Goal: Task Accomplishment & Management: Use online tool/utility

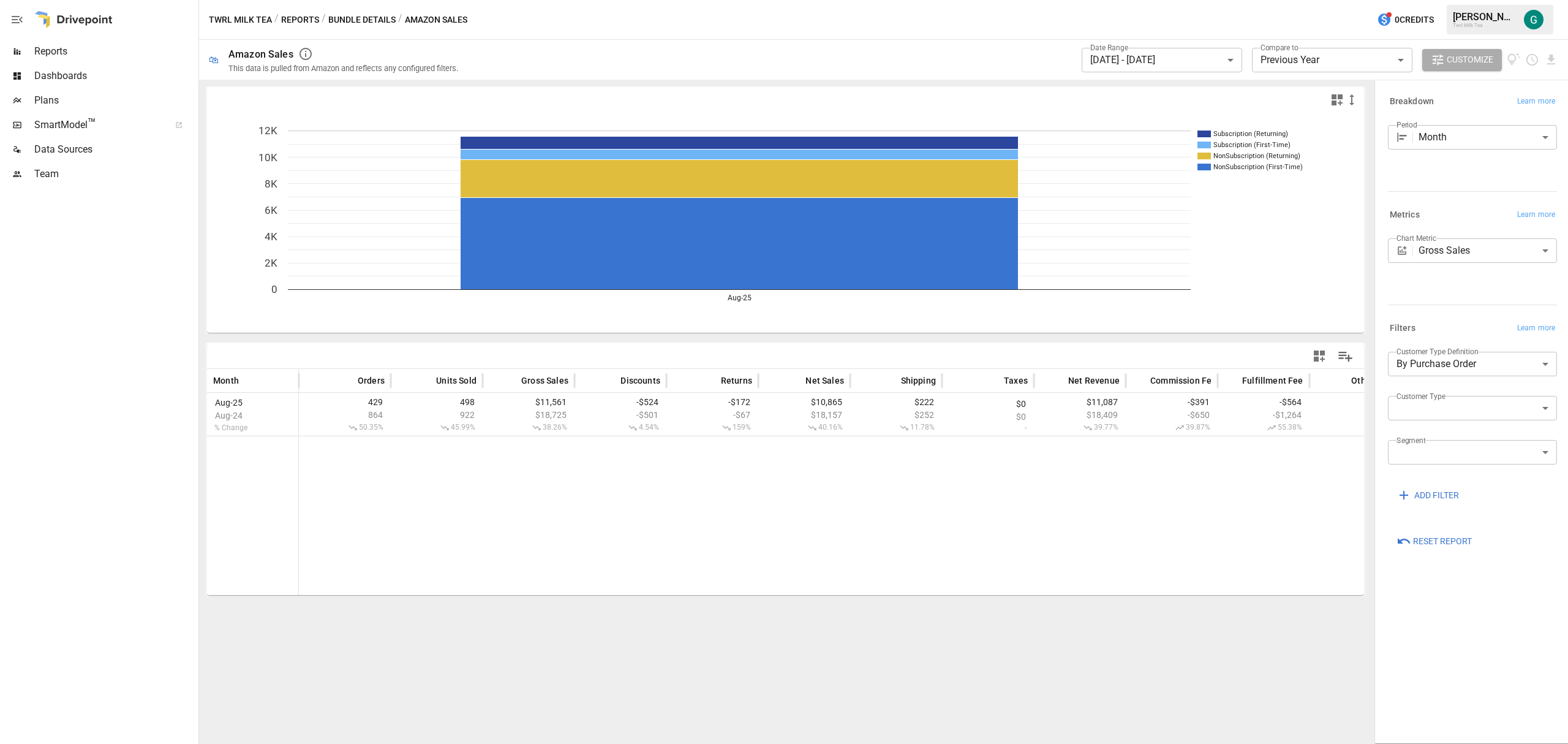
click at [1228, 0] on body "**********" at bounding box center [784, 0] width 1568 height 0
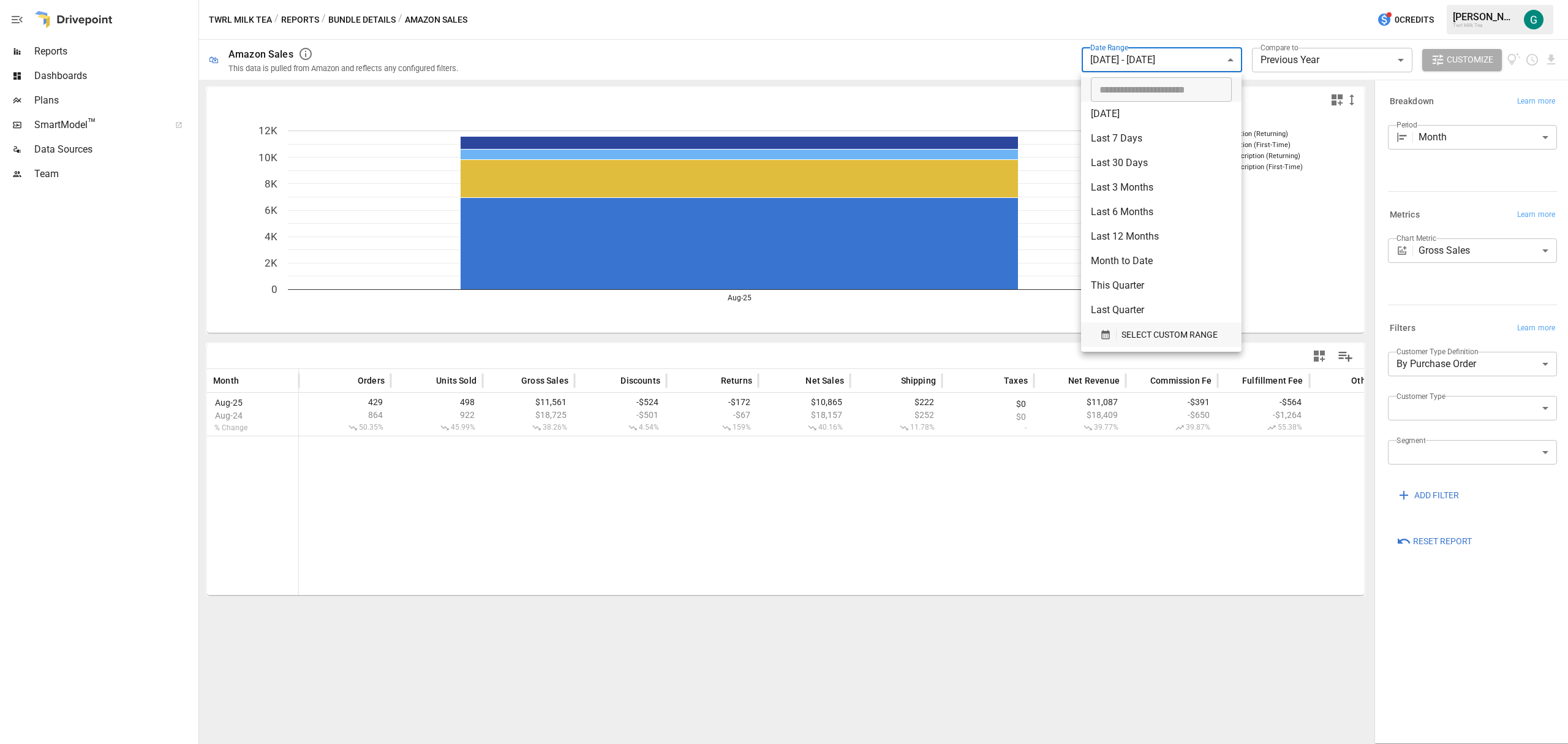
click at [1151, 336] on span "SELECT CUSTOM RANGE" at bounding box center [1169, 335] width 96 height 15
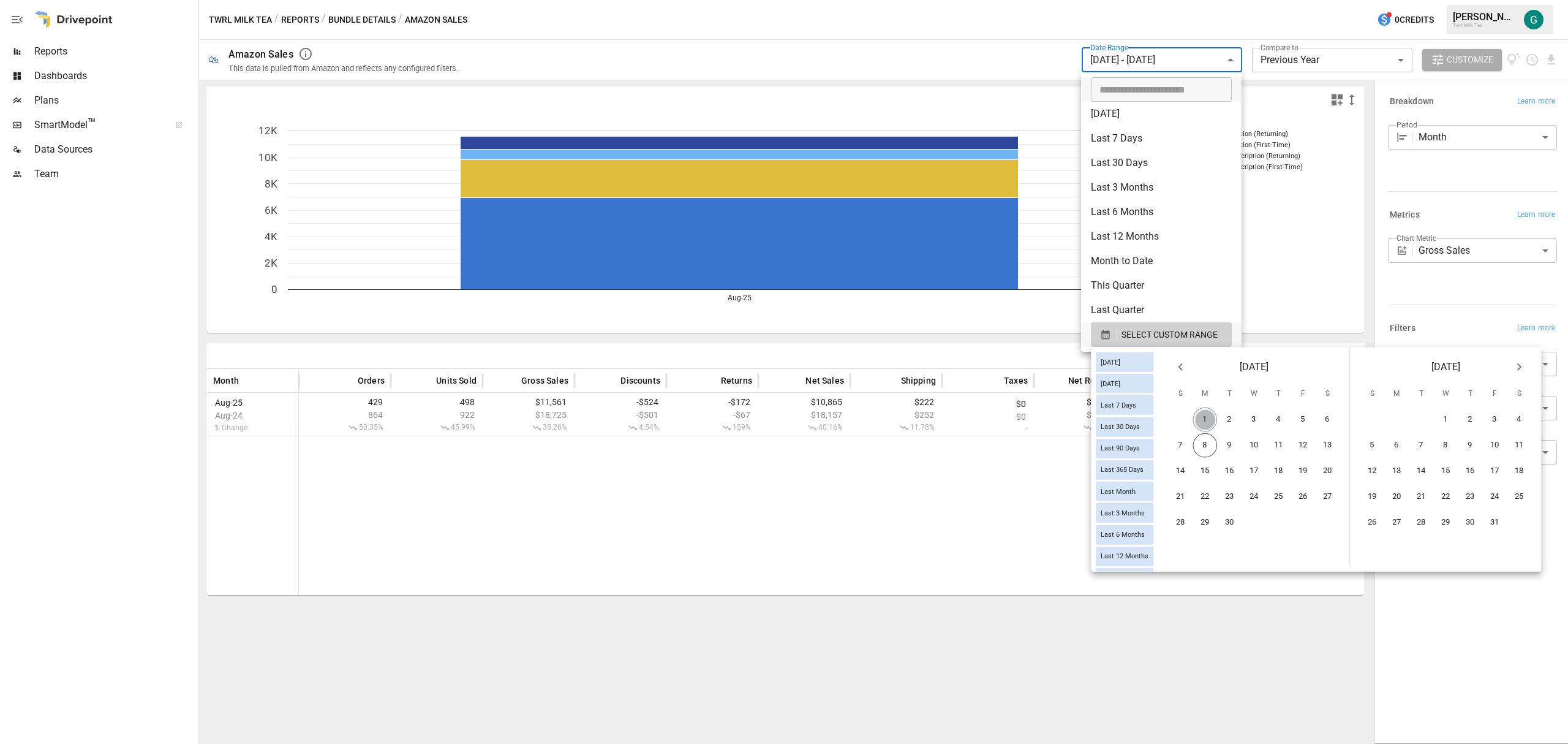
click at [1216, 421] on button "1" at bounding box center [1205, 419] width 24 height 24
click at [1193, 440] on button "7" at bounding box center [1181, 445] width 24 height 24
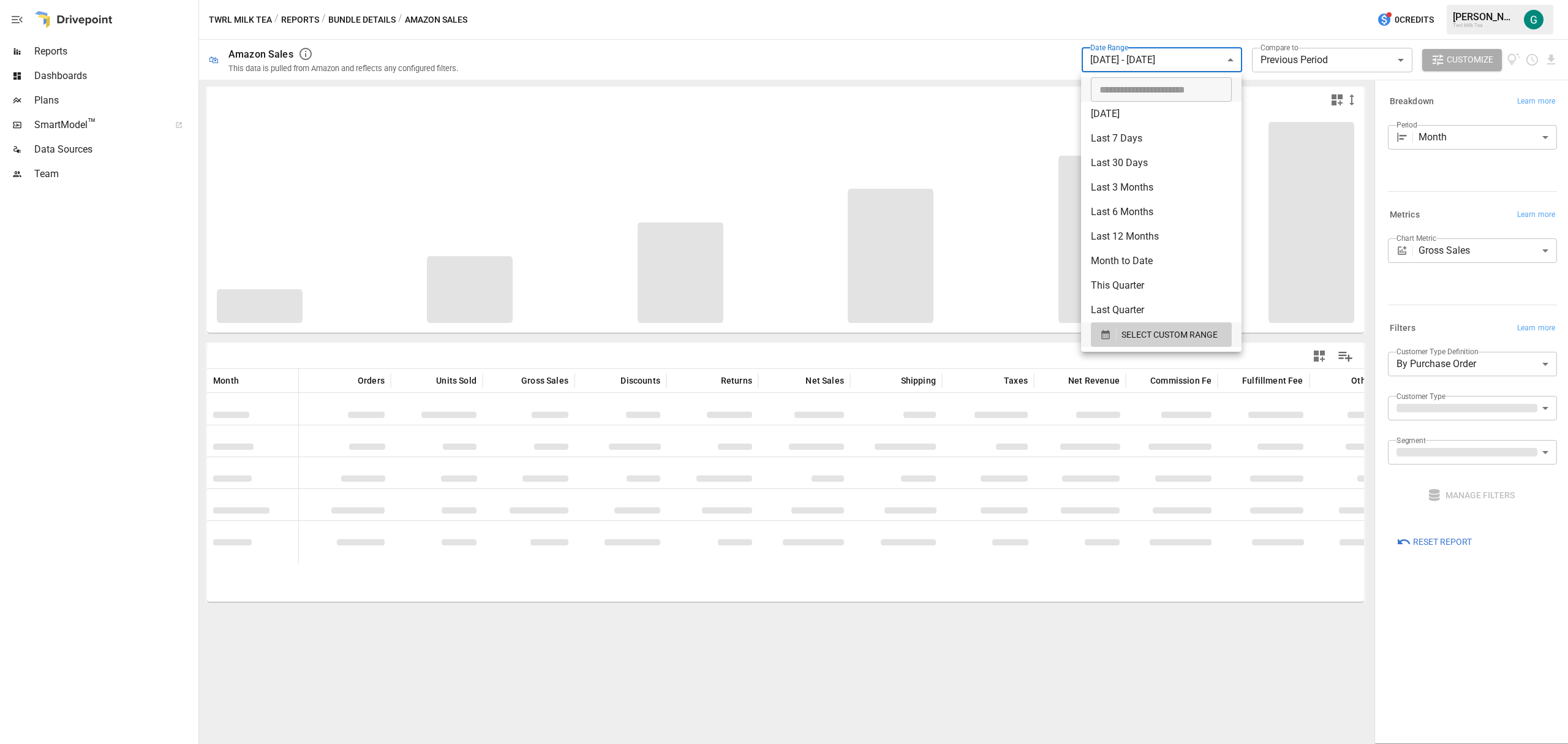
click at [1355, 62] on div at bounding box center [784, 372] width 1568 height 744
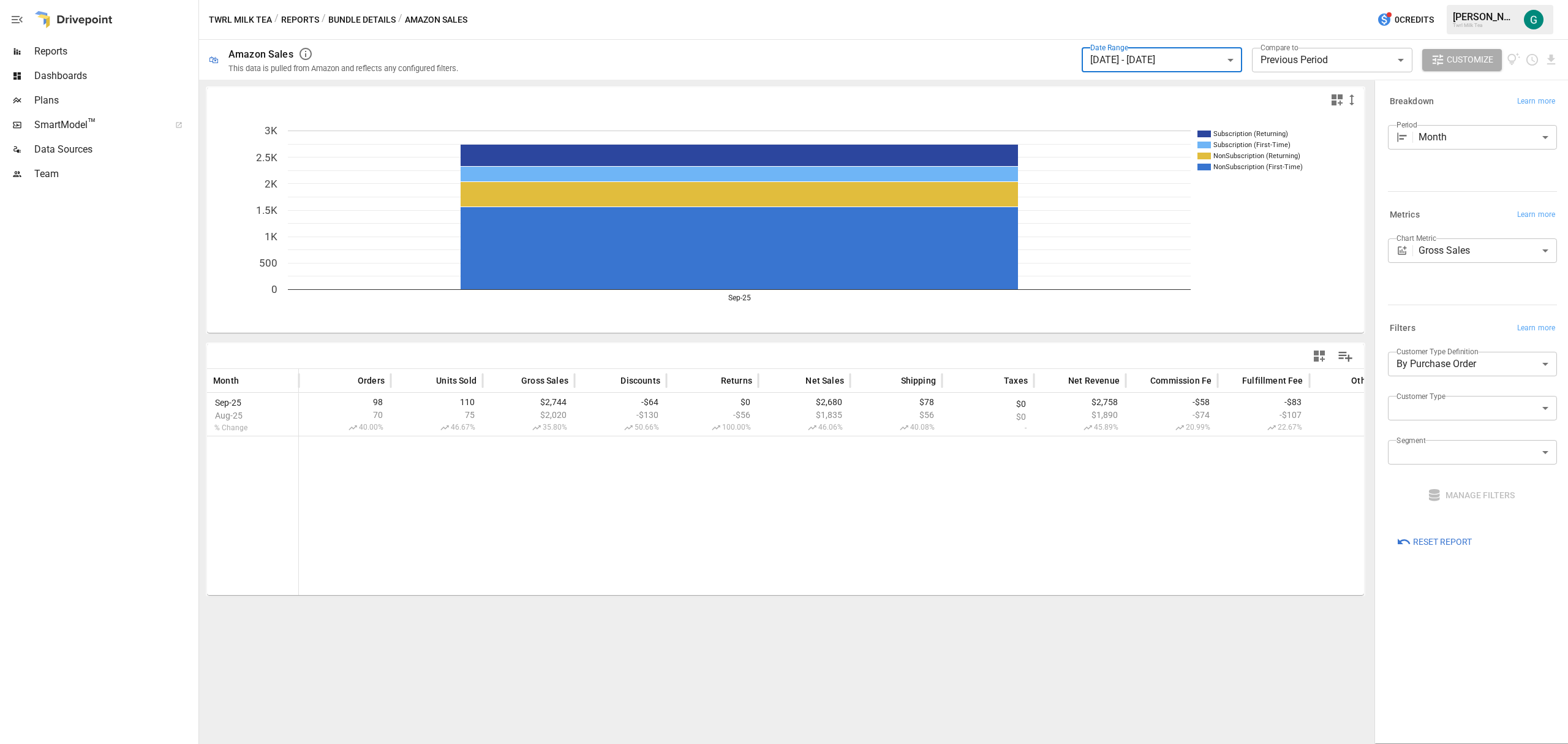
click at [1397, 0] on body "**********" at bounding box center [784, 0] width 1568 height 0
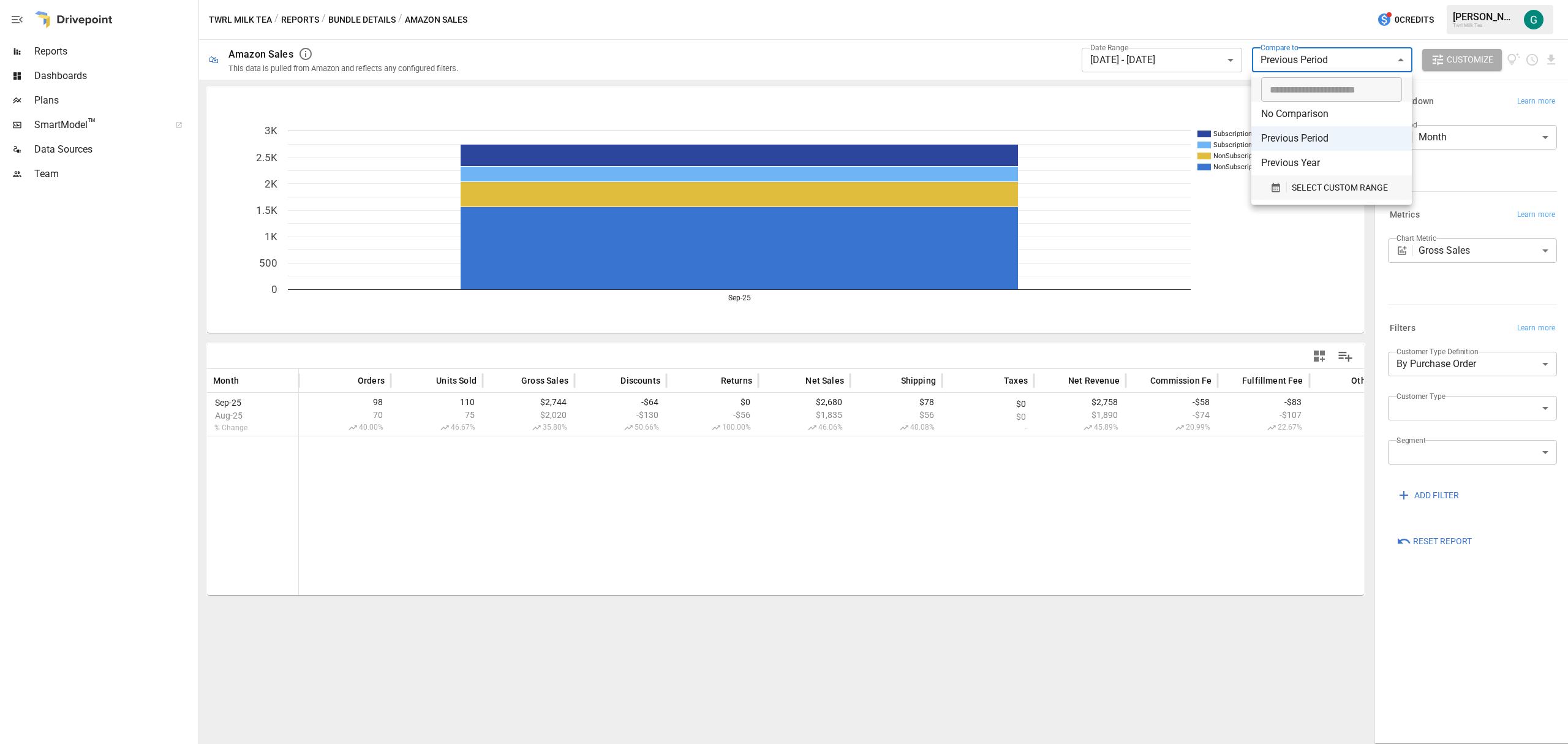
click at [1318, 190] on span "SELECT CUSTOM RANGE" at bounding box center [1340, 188] width 96 height 15
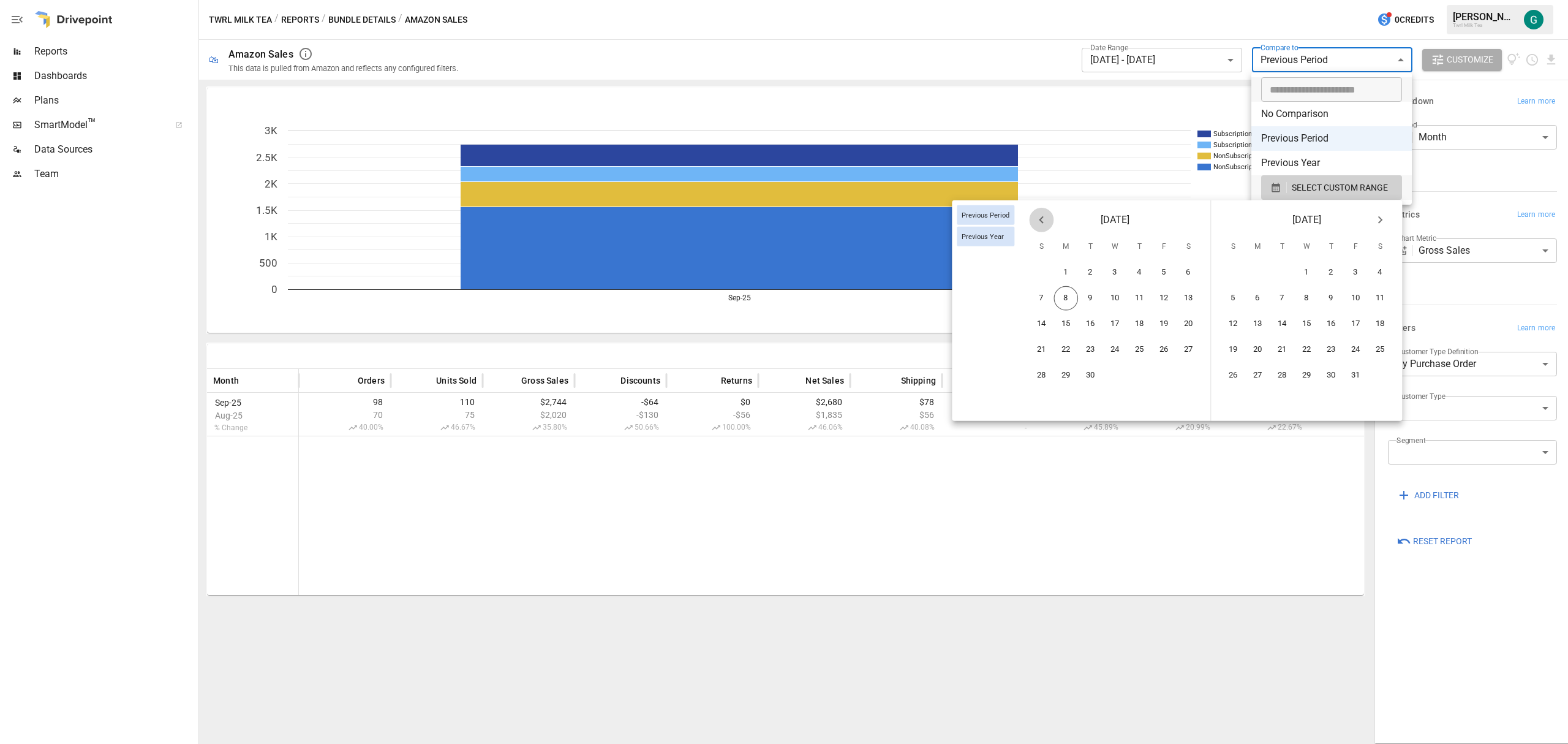
click at [1038, 226] on icon "Previous month" at bounding box center [1041, 220] width 15 height 15
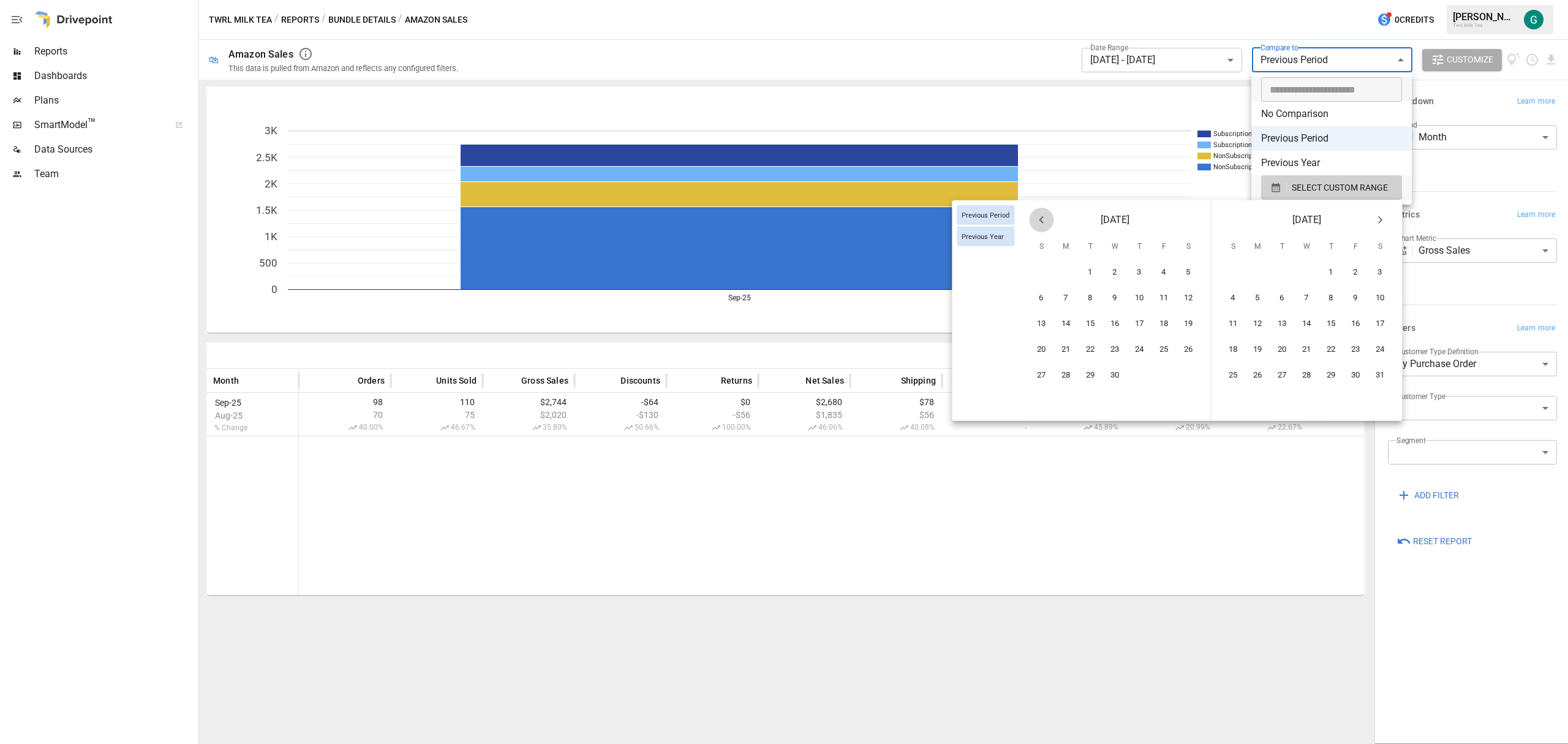
click at [1038, 226] on icon "Previous month" at bounding box center [1041, 220] width 15 height 15
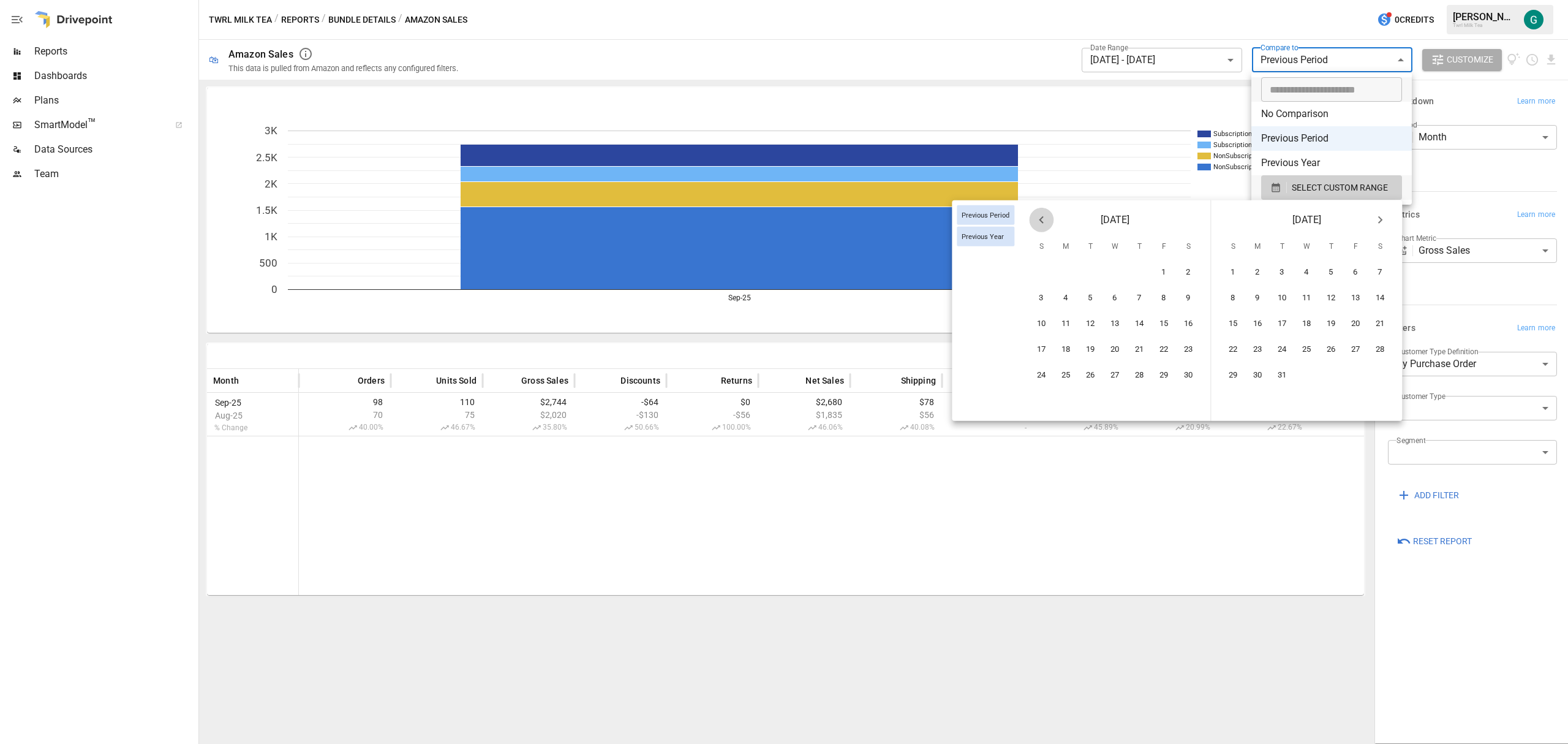
click at [1038, 226] on icon "Previous month" at bounding box center [1041, 220] width 15 height 15
click at [1046, 275] on button "1" at bounding box center [1042, 273] width 24 height 24
click at [1186, 275] on button "7" at bounding box center [1189, 273] width 24 height 24
type input "******"
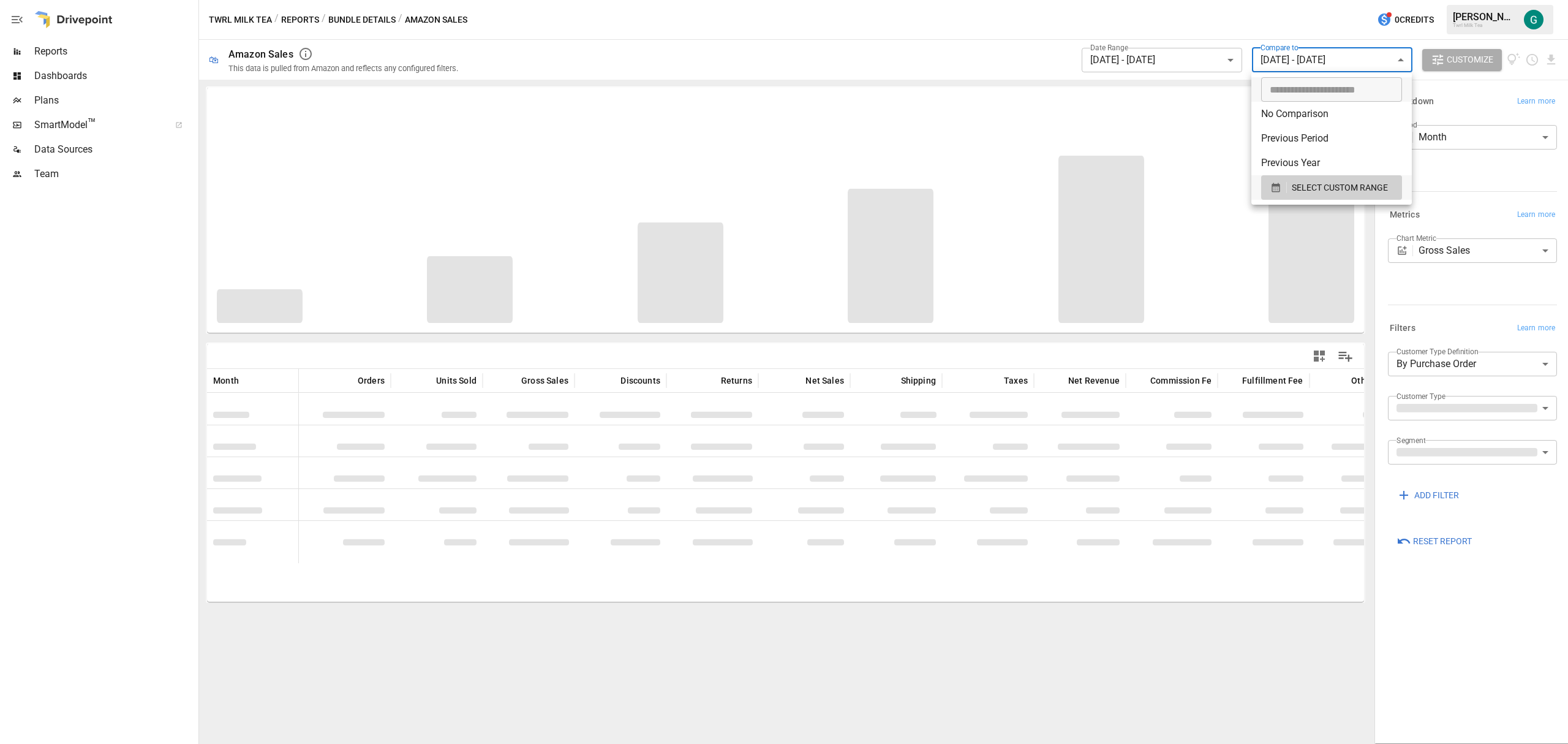
click at [1160, 670] on div at bounding box center [784, 372] width 1568 height 744
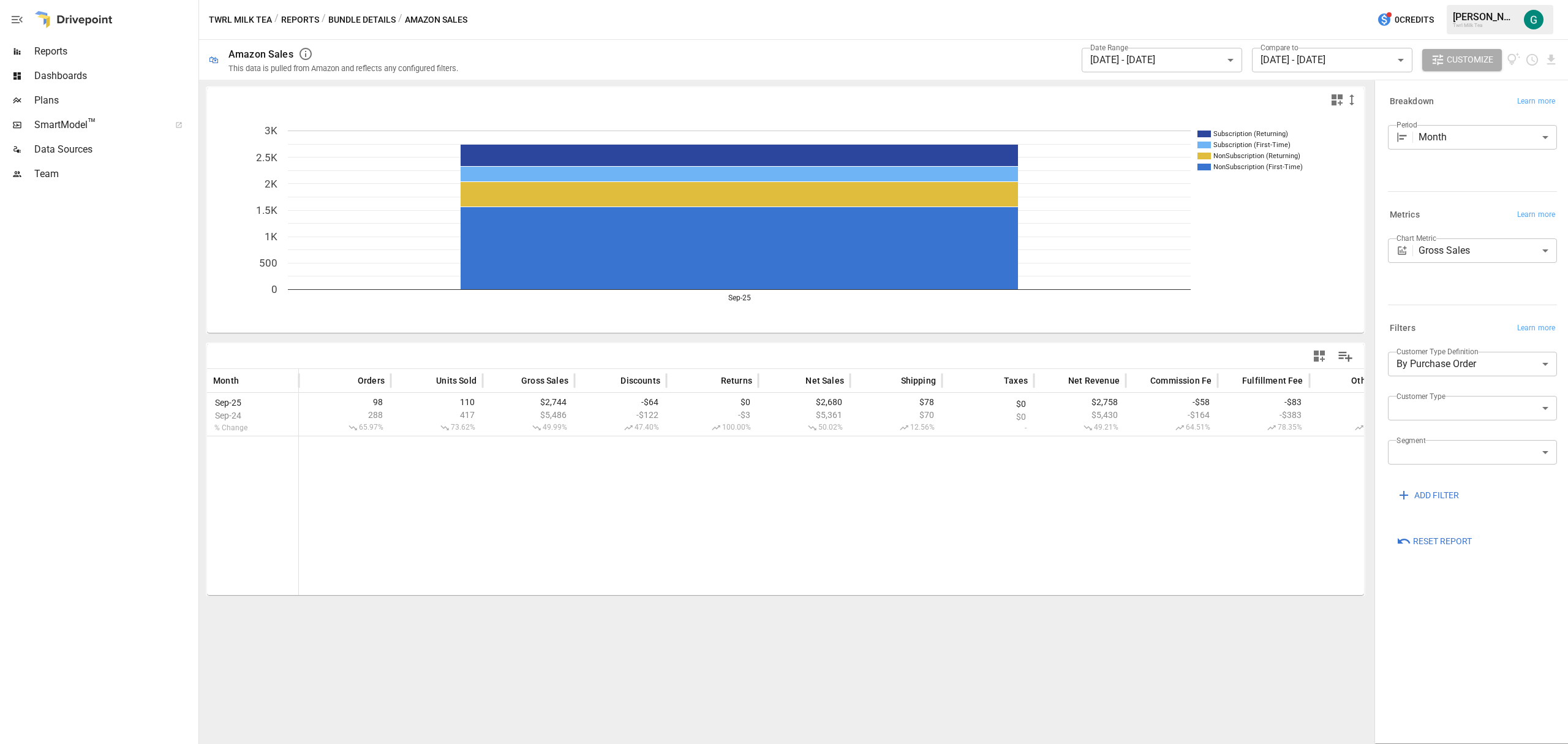
click at [46, 48] on span "Reports" at bounding box center [115, 51] width 162 height 15
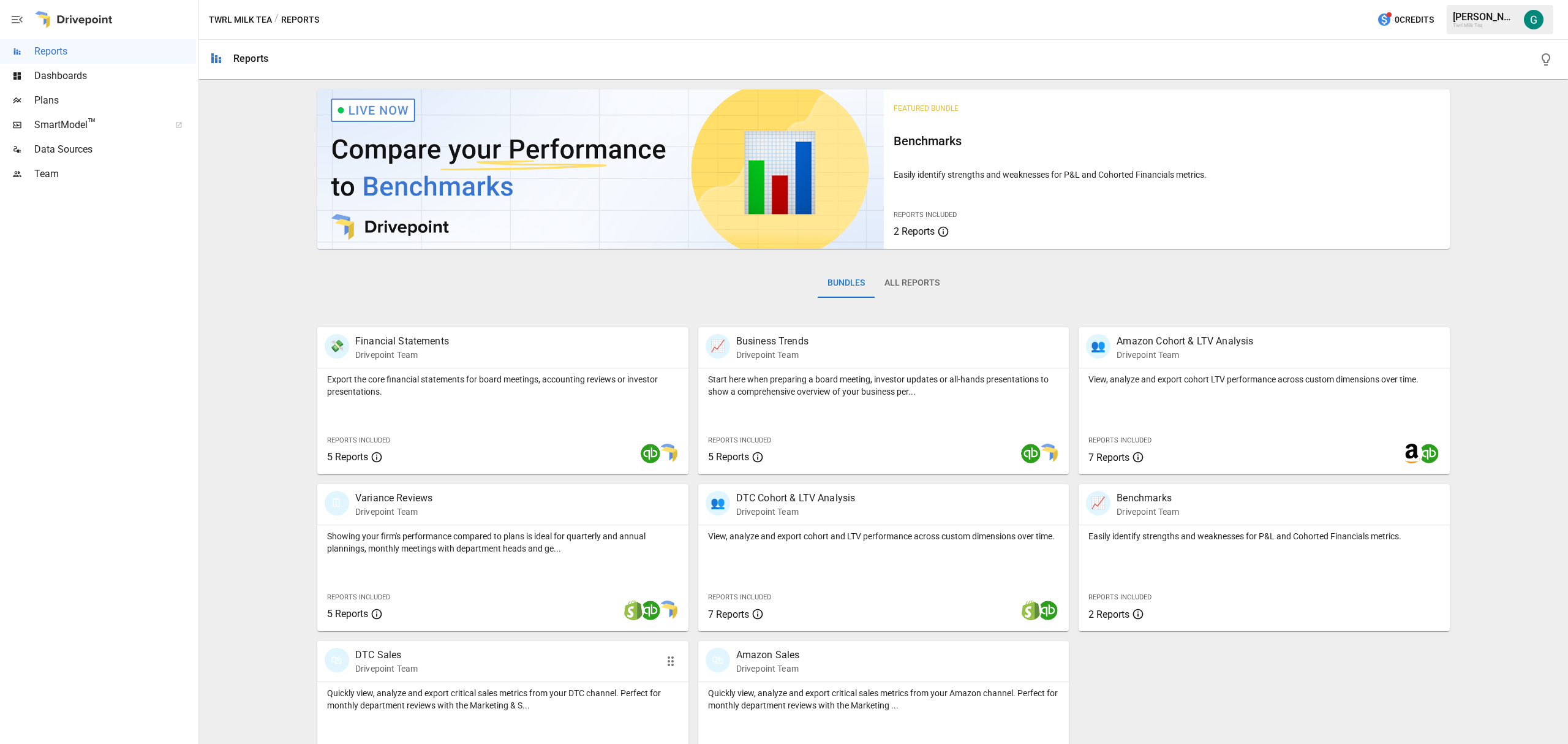
click at [410, 659] on p "DTC Sales" at bounding box center [386, 655] width 62 height 15
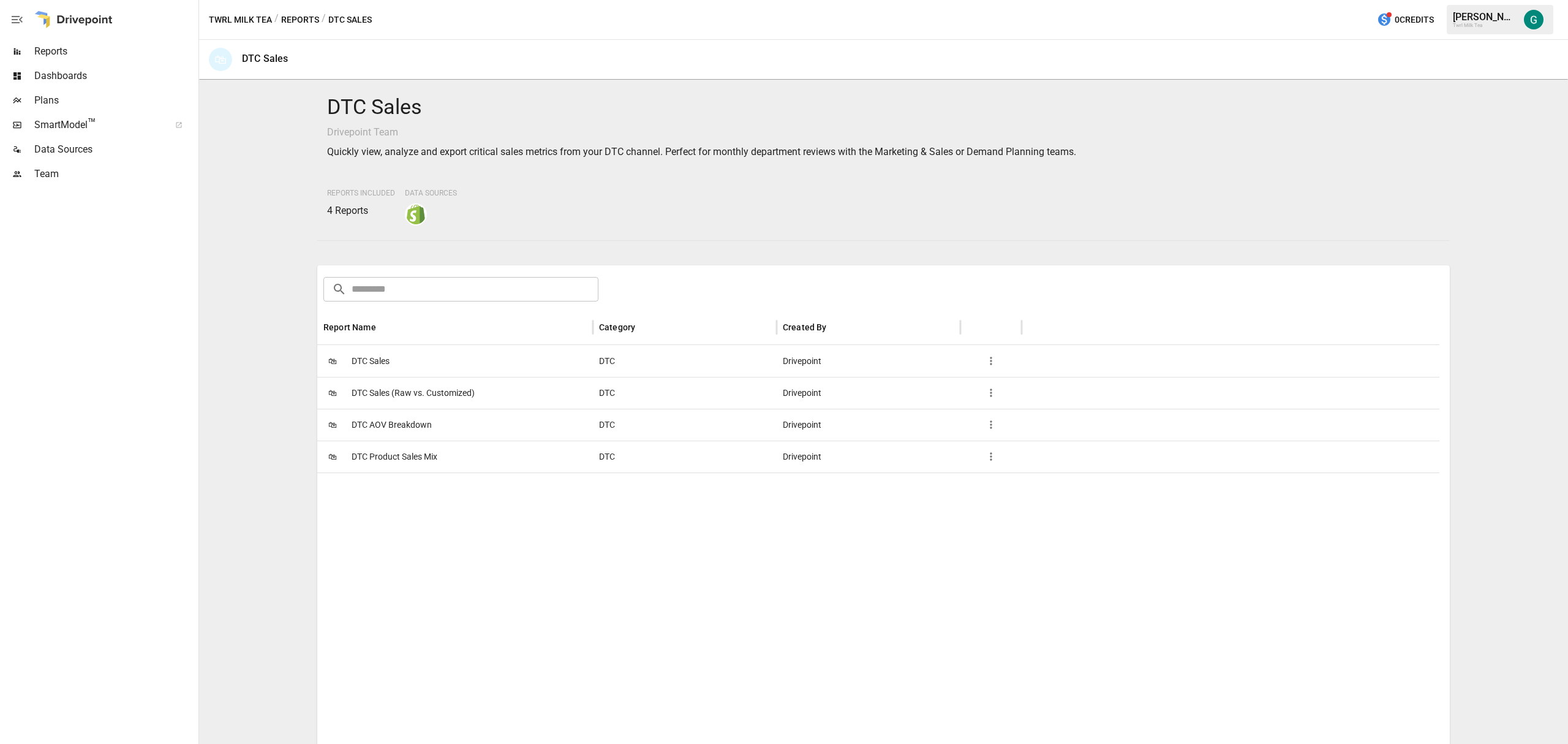
click at [366, 360] on span "DTC Sales" at bounding box center [370, 361] width 38 height 31
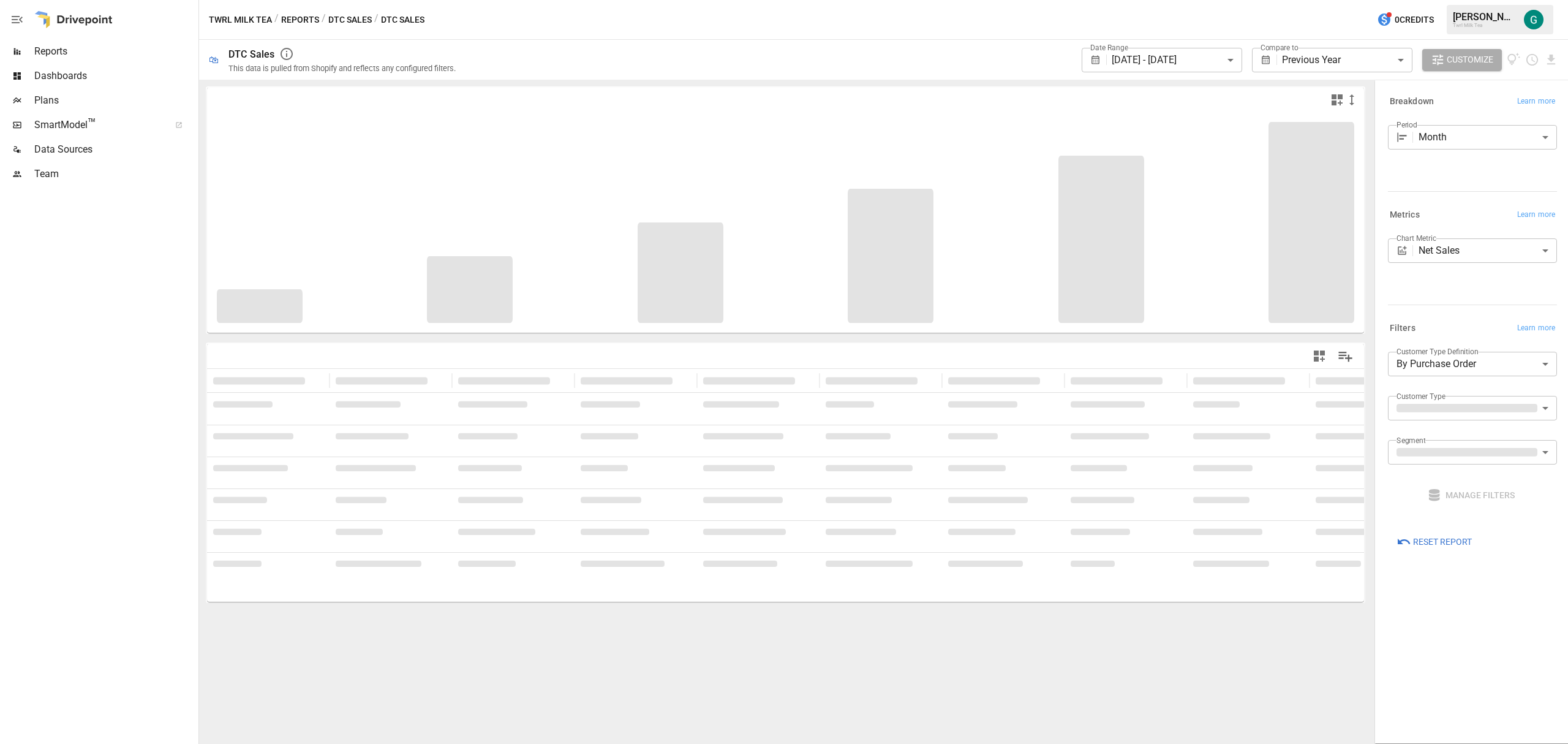
click at [1235, 0] on body "**********" at bounding box center [784, 0] width 1568 height 0
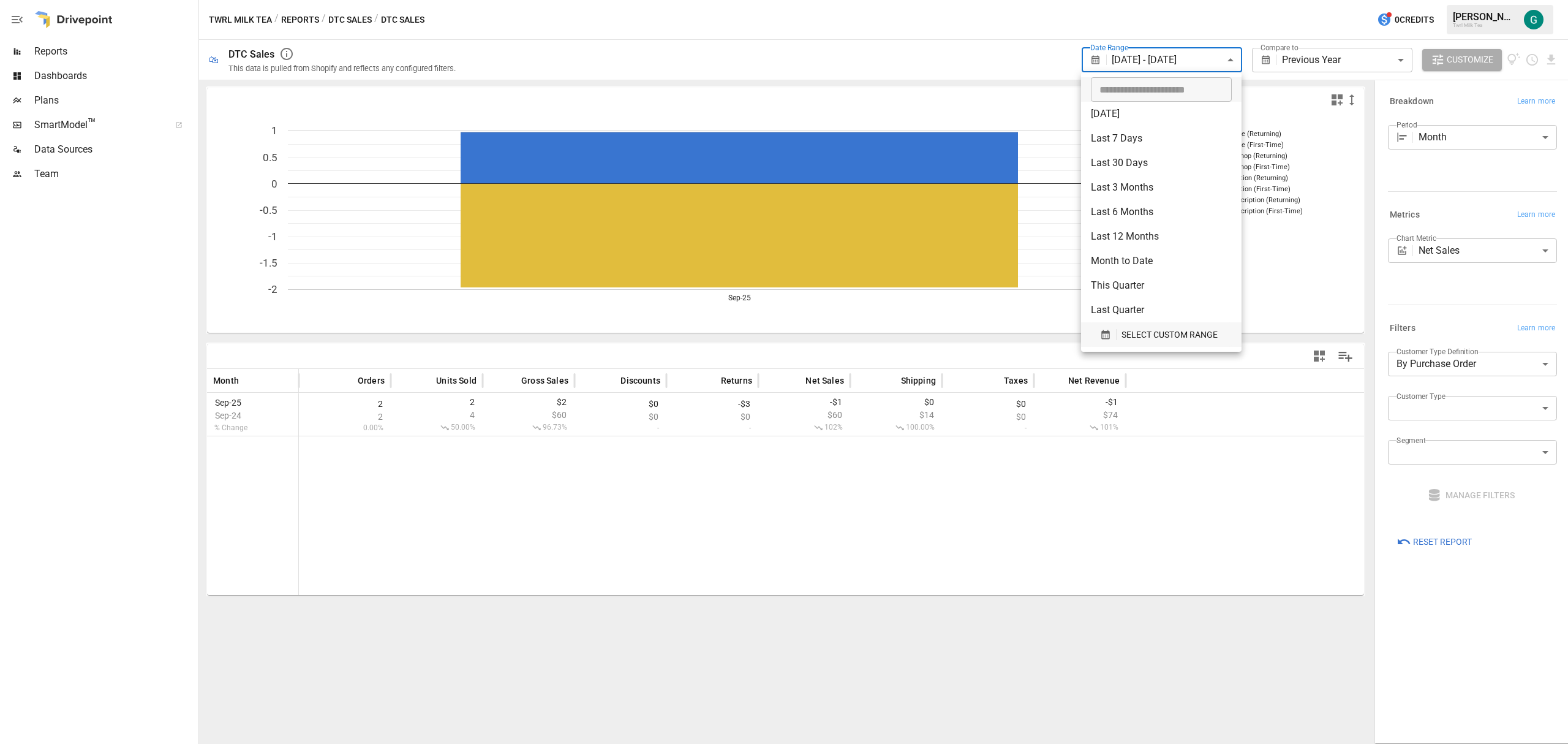
click at [1138, 330] on span "SELECT CUSTOM RANGE" at bounding box center [1169, 335] width 96 height 15
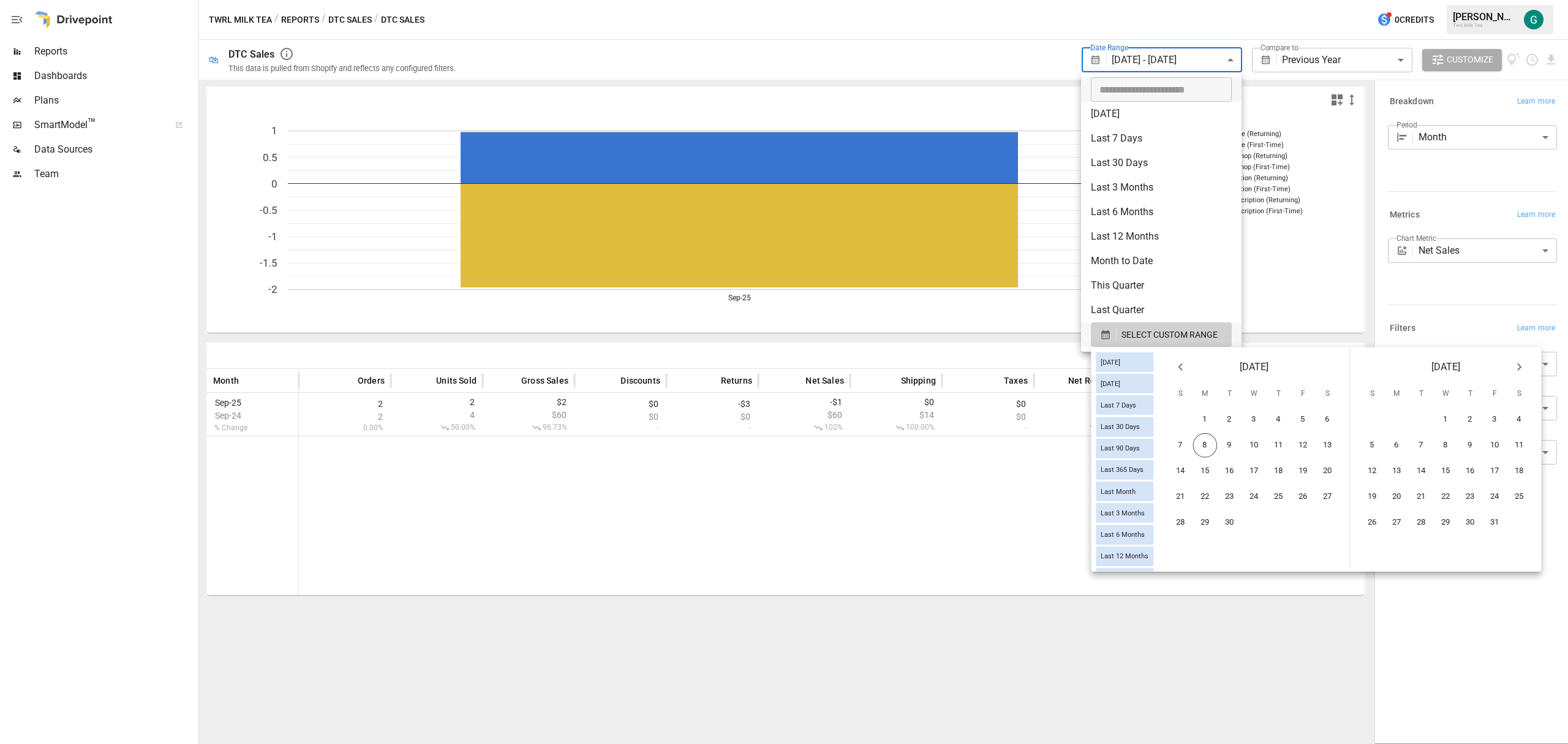
click at [1187, 364] on icon "Previous month" at bounding box center [1180, 367] width 15 height 15
click at [1307, 420] on button "1" at bounding box center [1303, 419] width 24 height 24
click at [1186, 541] on button "31" at bounding box center [1181, 548] width 24 height 24
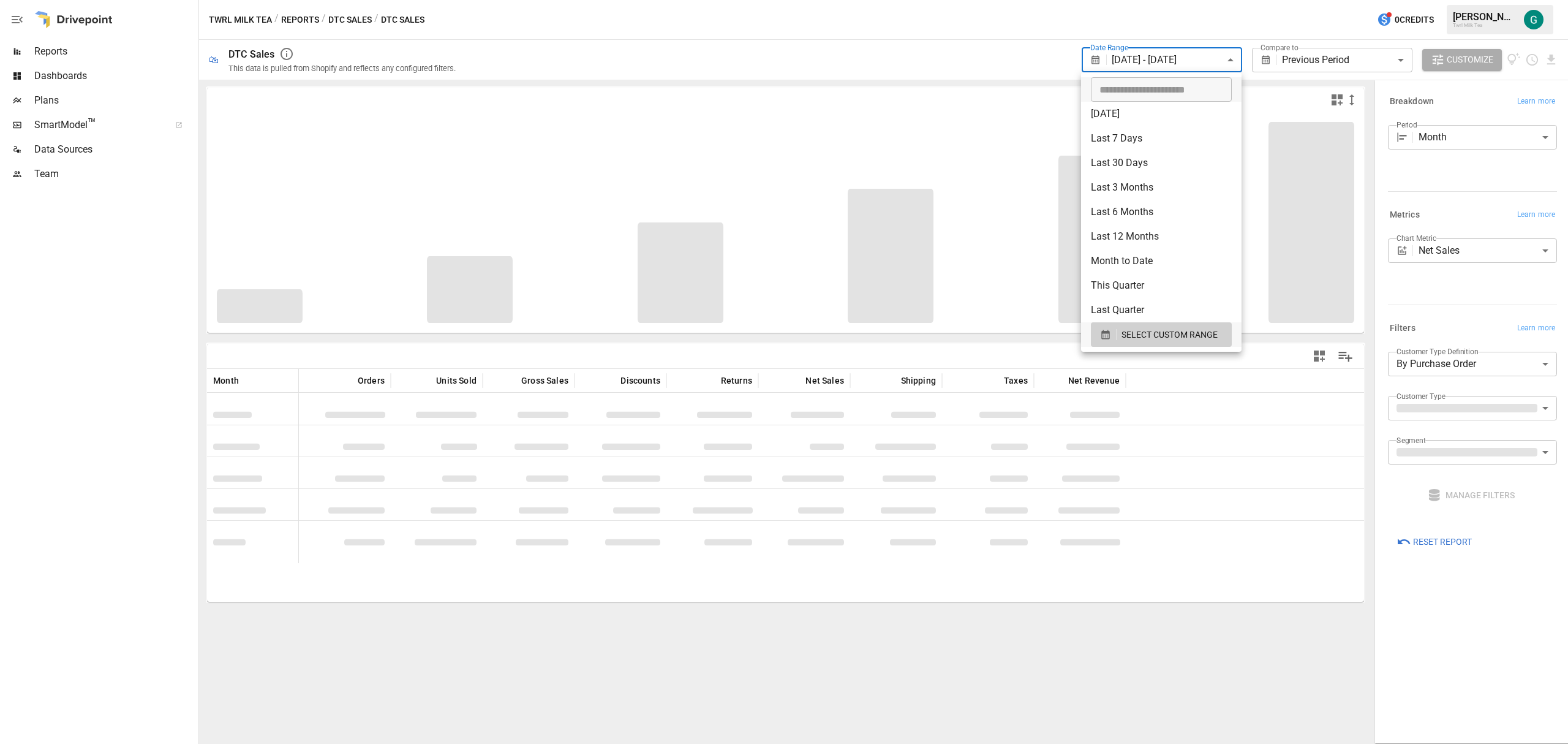
click at [1347, 62] on div at bounding box center [784, 372] width 1568 height 744
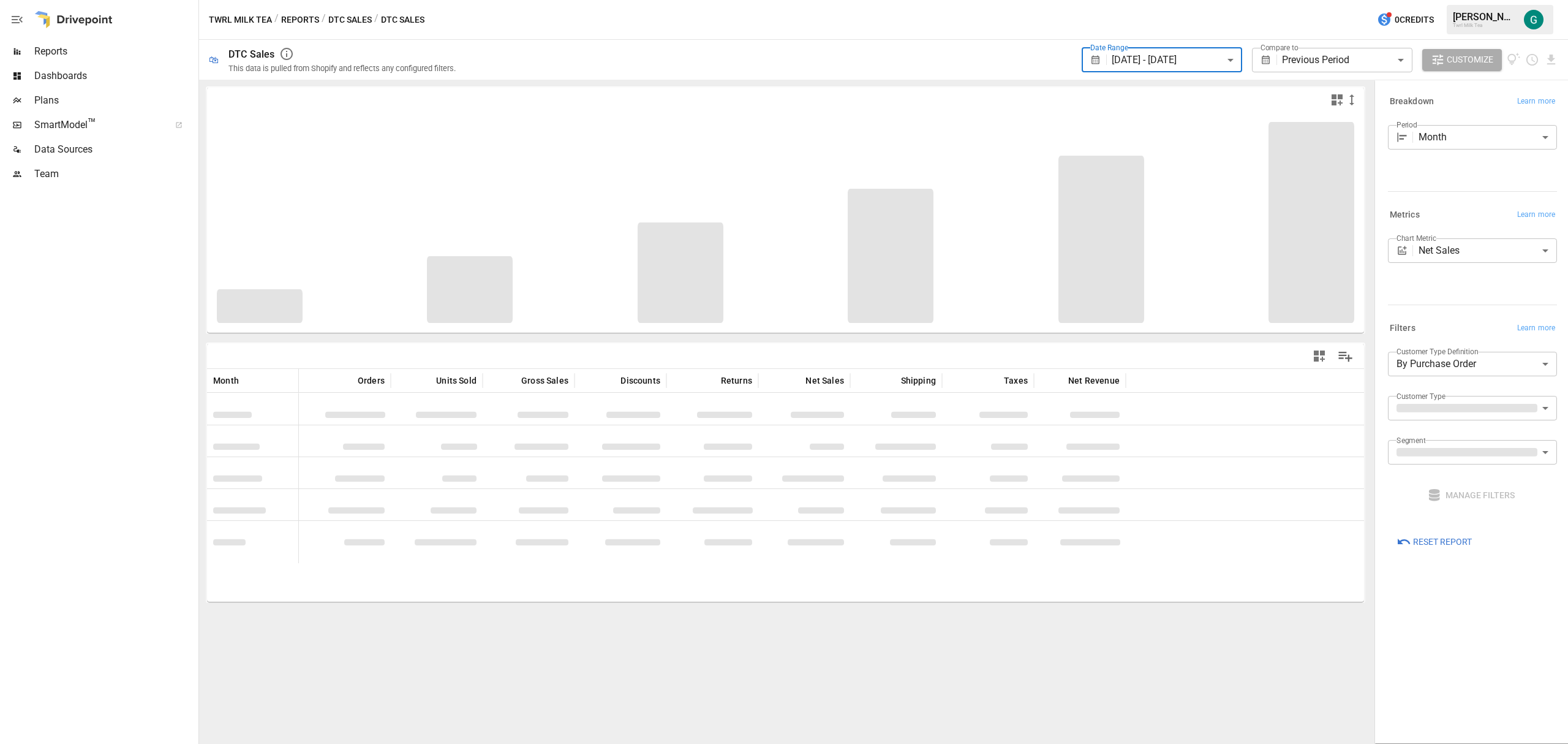
click at [1358, 0] on body "**********" at bounding box center [784, 0] width 1568 height 0
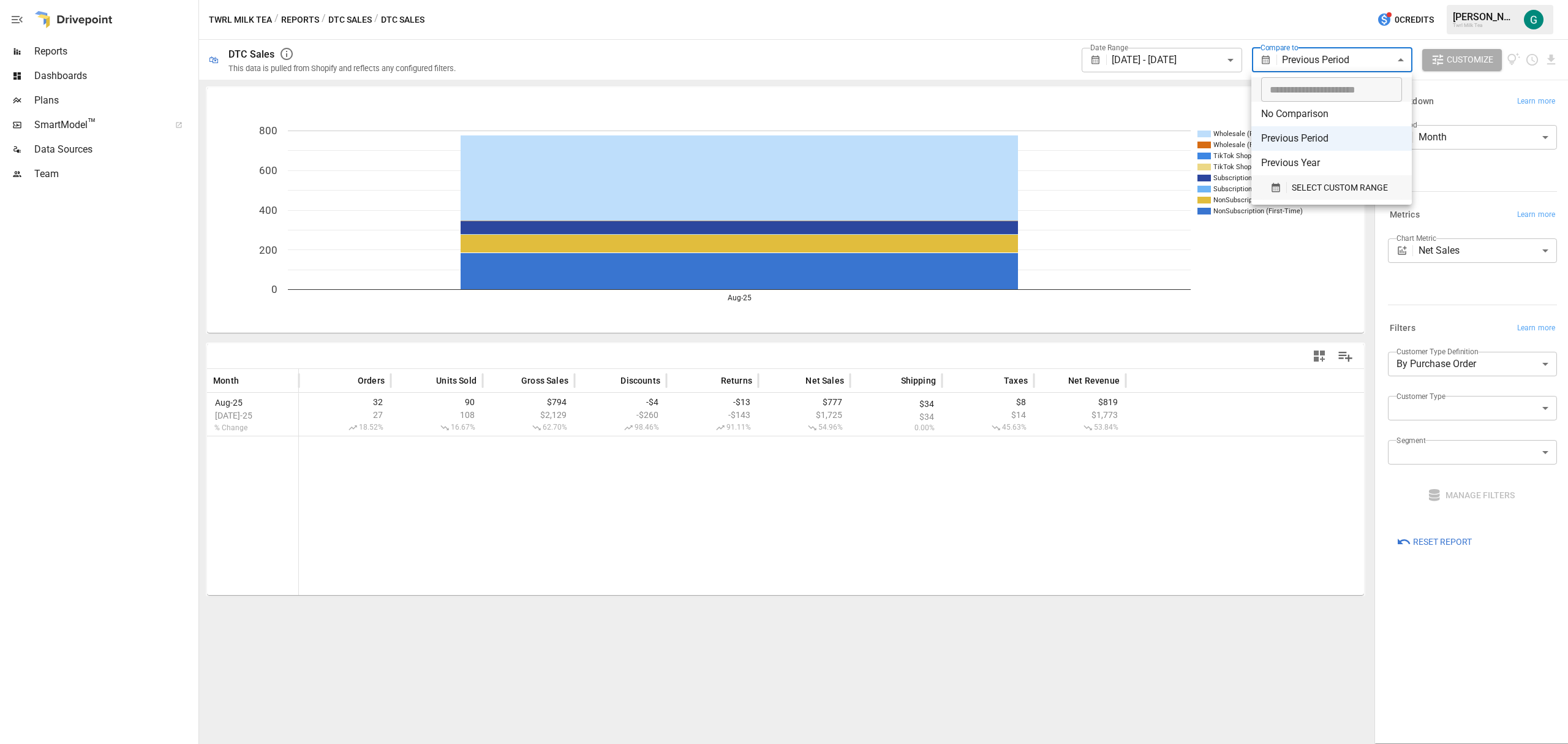
click at [1337, 182] on span "SELECT CUSTOM RANGE" at bounding box center [1340, 188] width 96 height 15
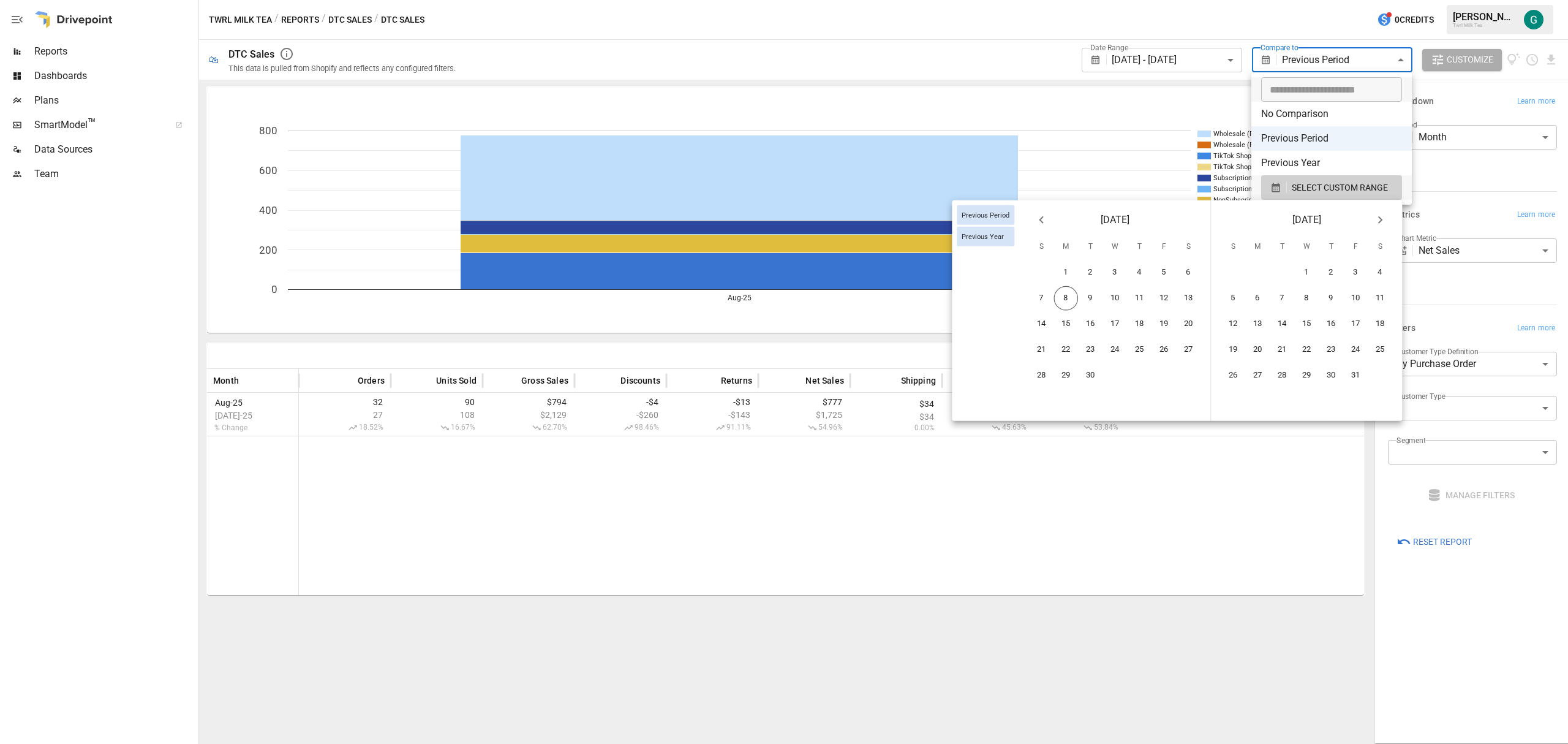
click at [1035, 221] on icon "Previous month" at bounding box center [1041, 220] width 15 height 15
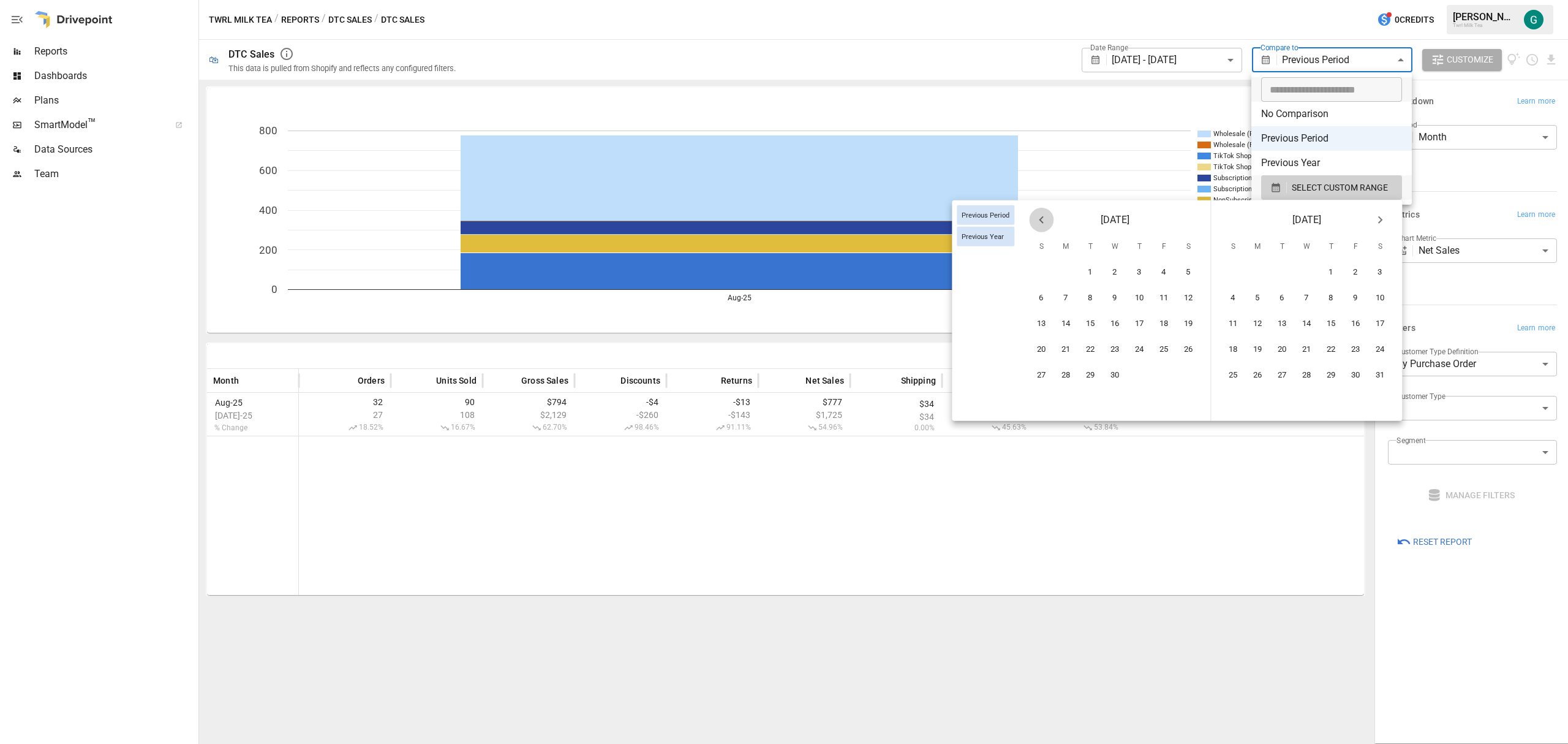
click at [1035, 221] on icon "Previous month" at bounding box center [1041, 220] width 15 height 15
click at [1034, 221] on icon "Previous month" at bounding box center [1041, 220] width 15 height 15
click at [1032, 221] on button "Previous month" at bounding box center [1041, 220] width 24 height 24
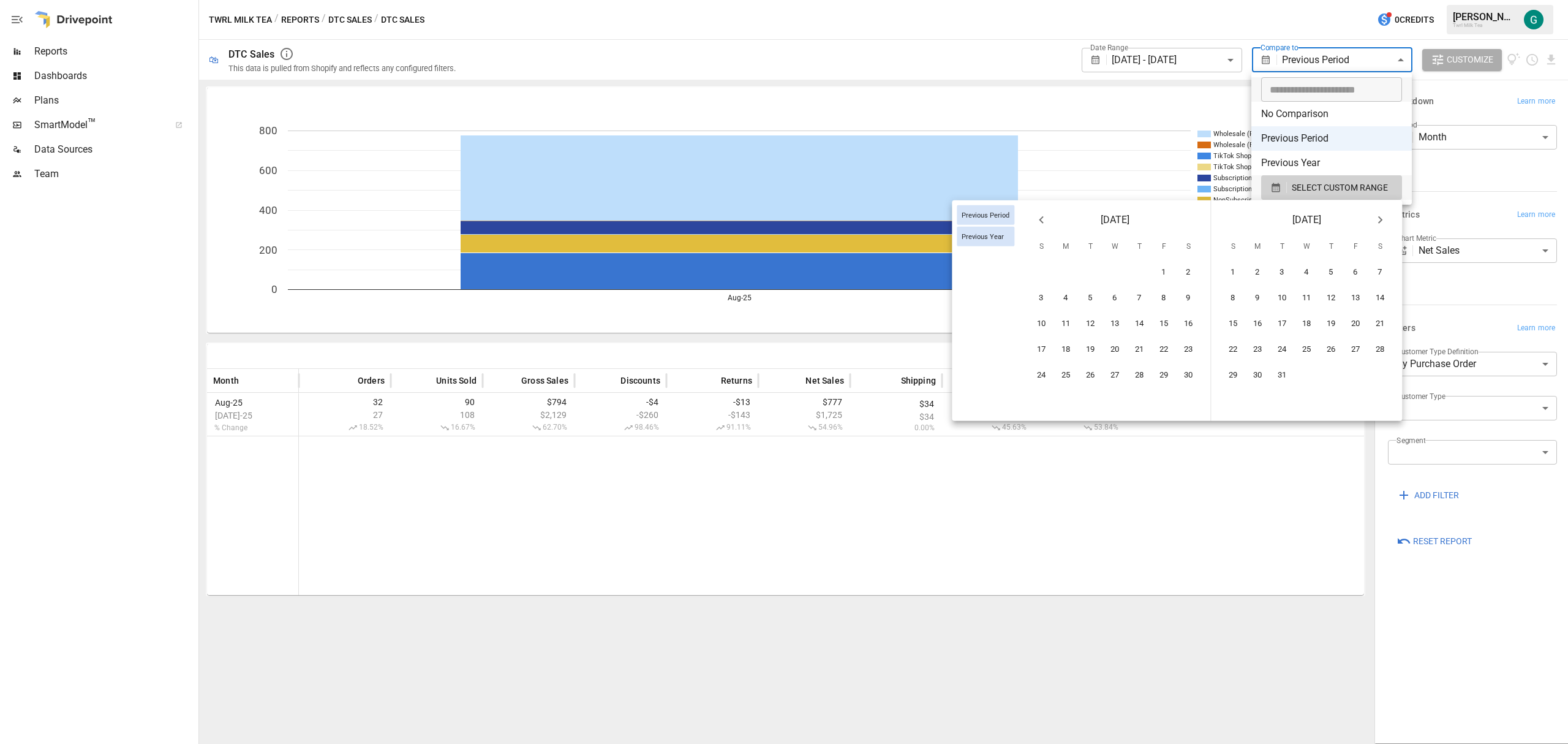
click at [1032, 221] on button "Previous month" at bounding box center [1041, 220] width 24 height 24
click at [1032, 222] on button "Previous month" at bounding box center [1041, 220] width 24 height 24
click at [1133, 273] on button "1" at bounding box center [1140, 273] width 24 height 24
click at [1186, 374] on button "31" at bounding box center [1189, 376] width 24 height 24
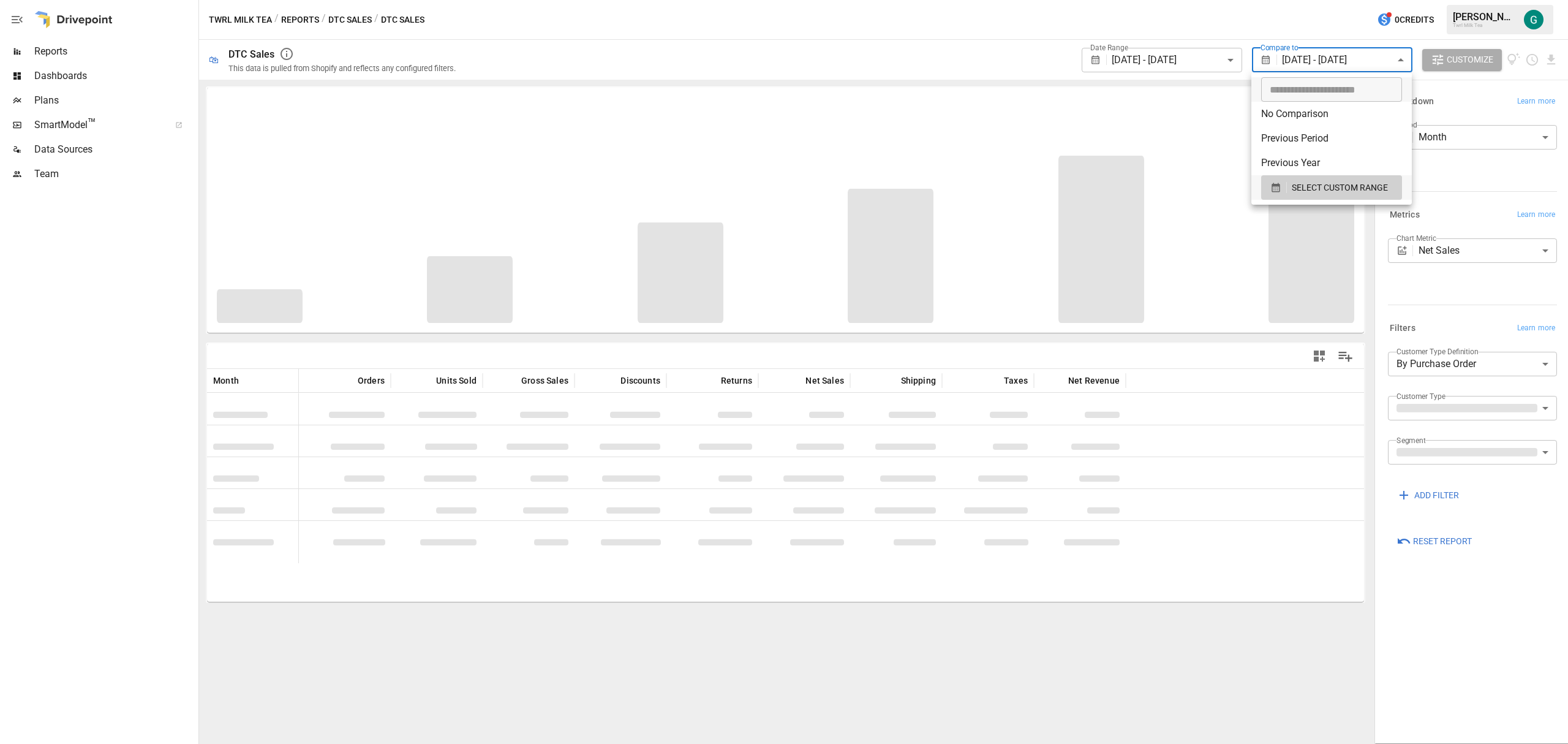
click at [1151, 653] on div at bounding box center [784, 372] width 1568 height 744
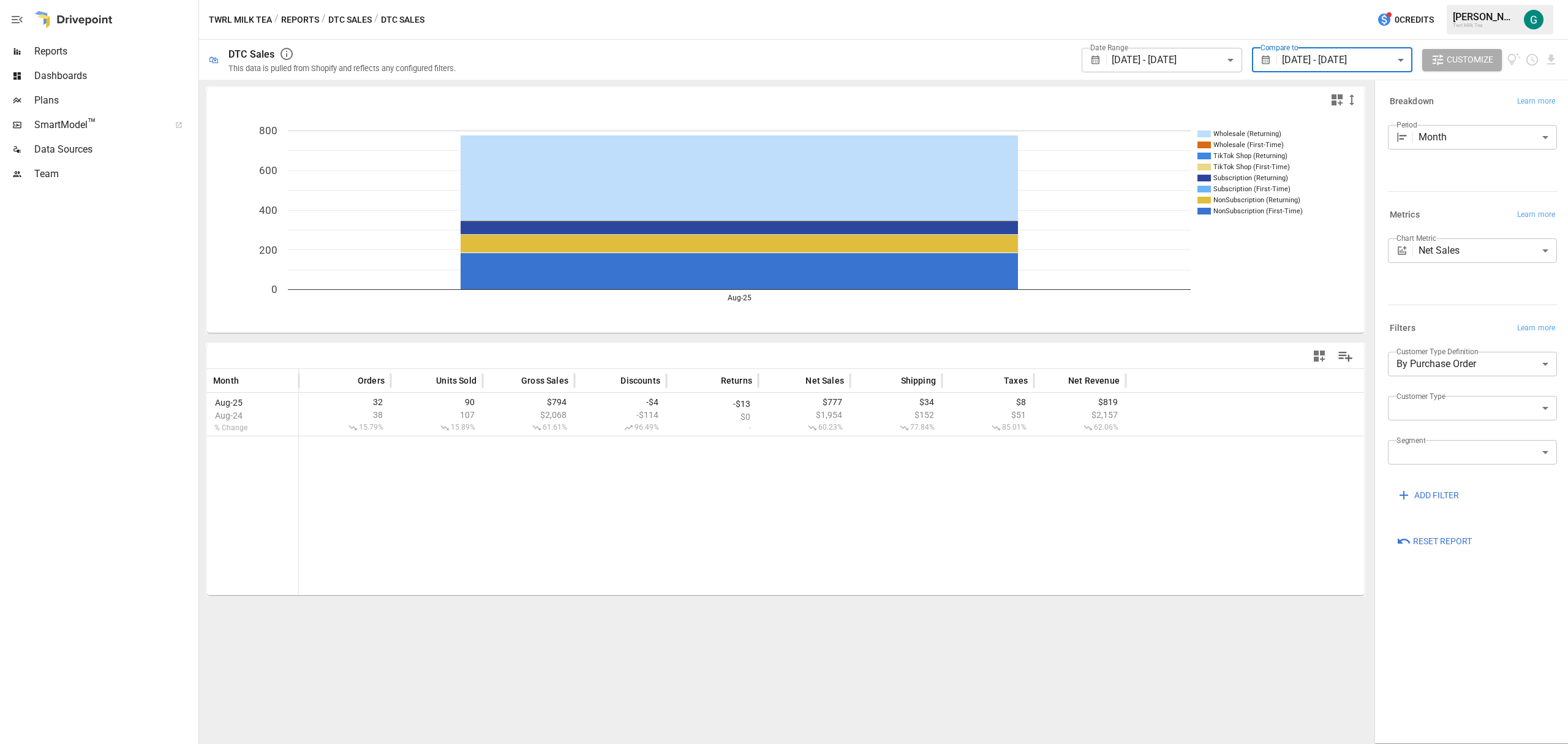
click at [1233, 0] on body "**********" at bounding box center [784, 0] width 1568 height 0
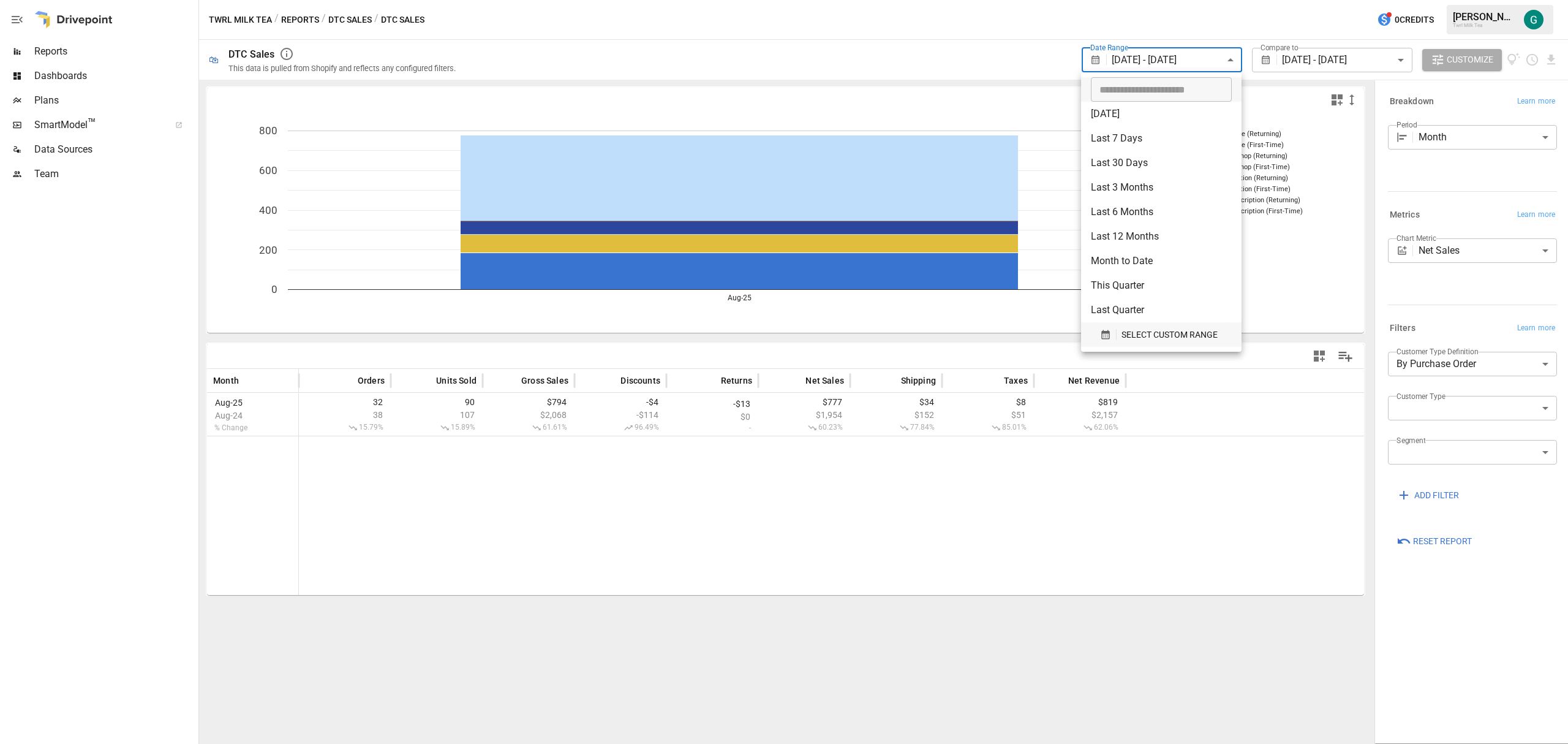
click at [1173, 335] on span "SELECT CUSTOM RANGE" at bounding box center [1169, 335] width 96 height 15
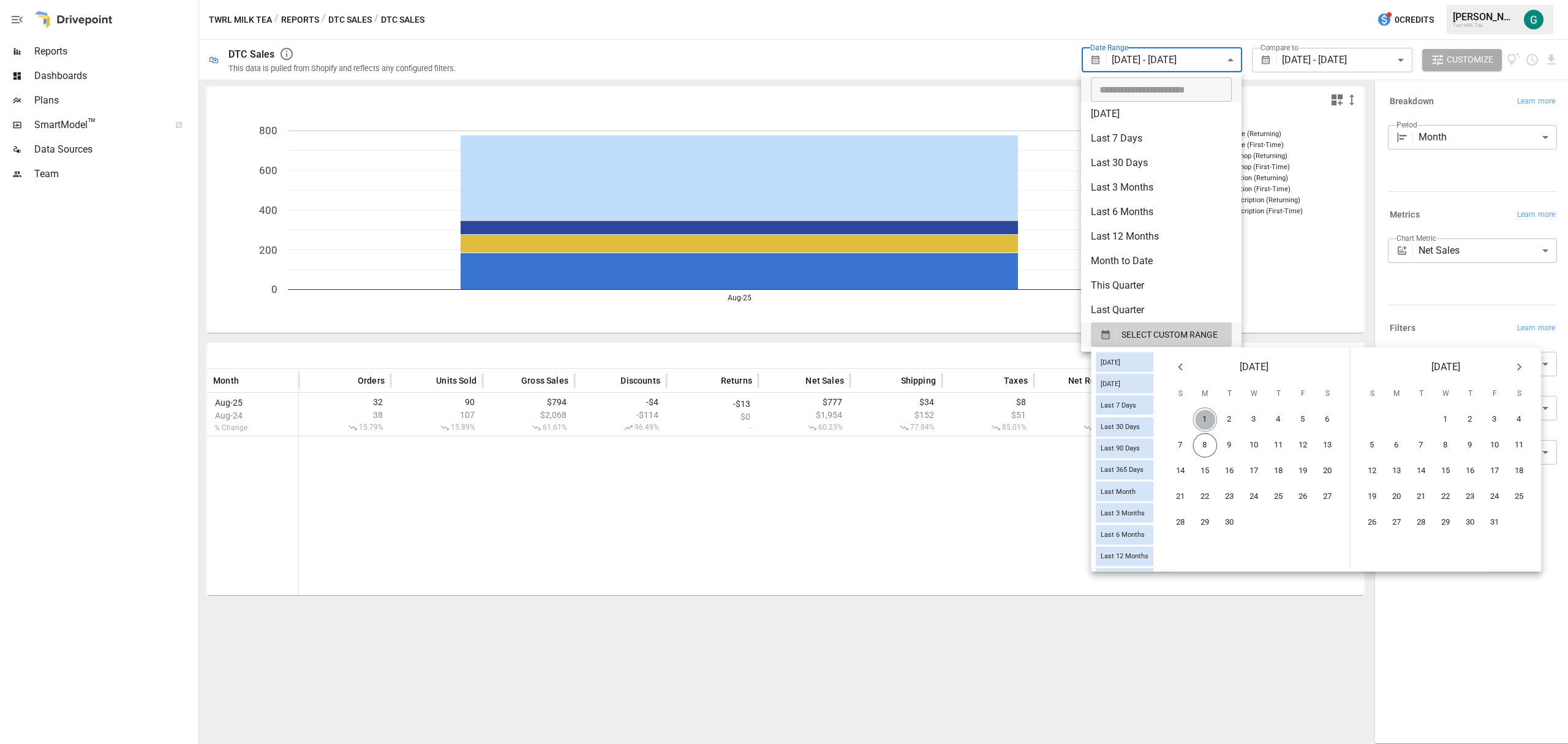
click at [1216, 420] on button "1" at bounding box center [1205, 419] width 24 height 24
click at [1188, 451] on button "7" at bounding box center [1181, 445] width 24 height 24
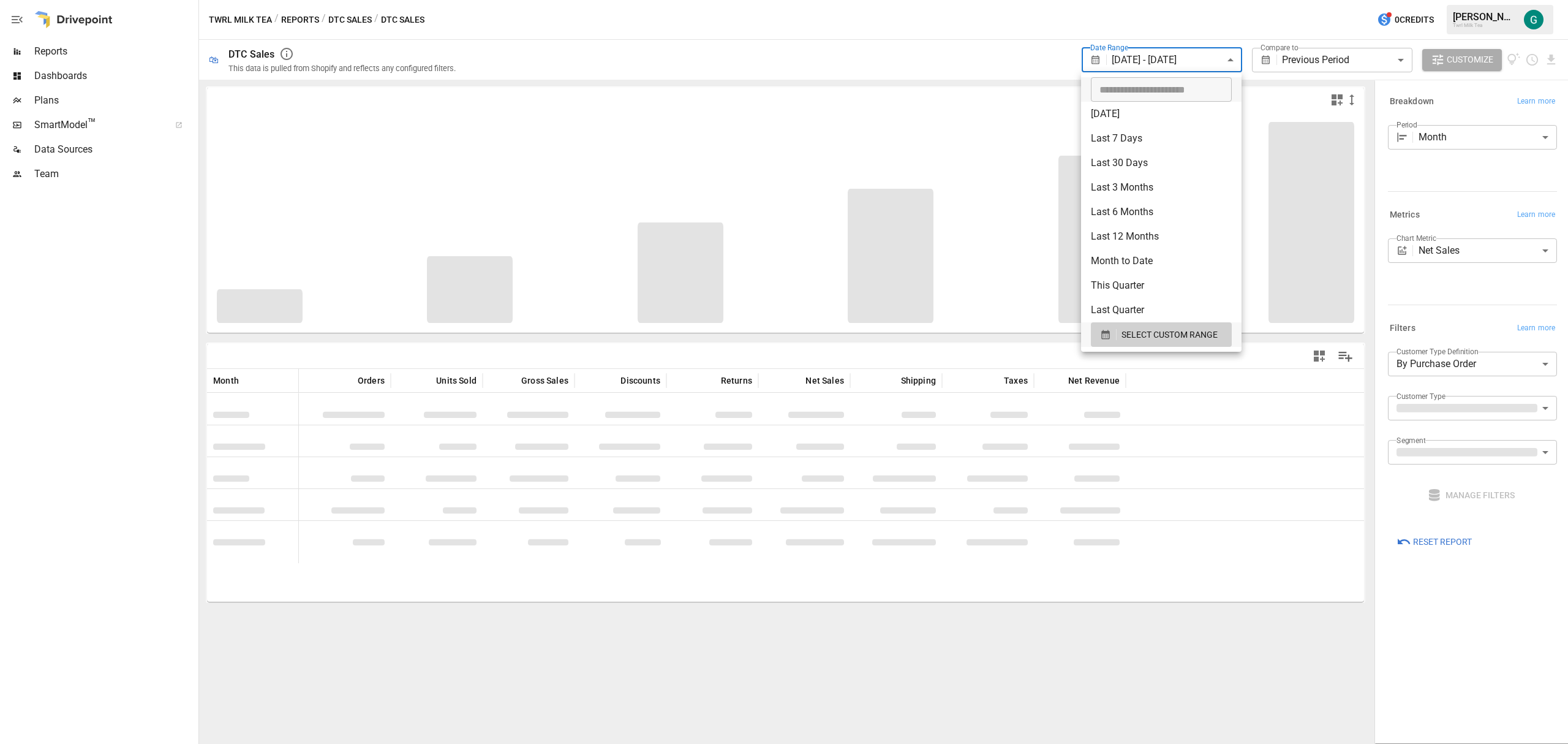
click at [1373, 57] on div at bounding box center [784, 372] width 1568 height 744
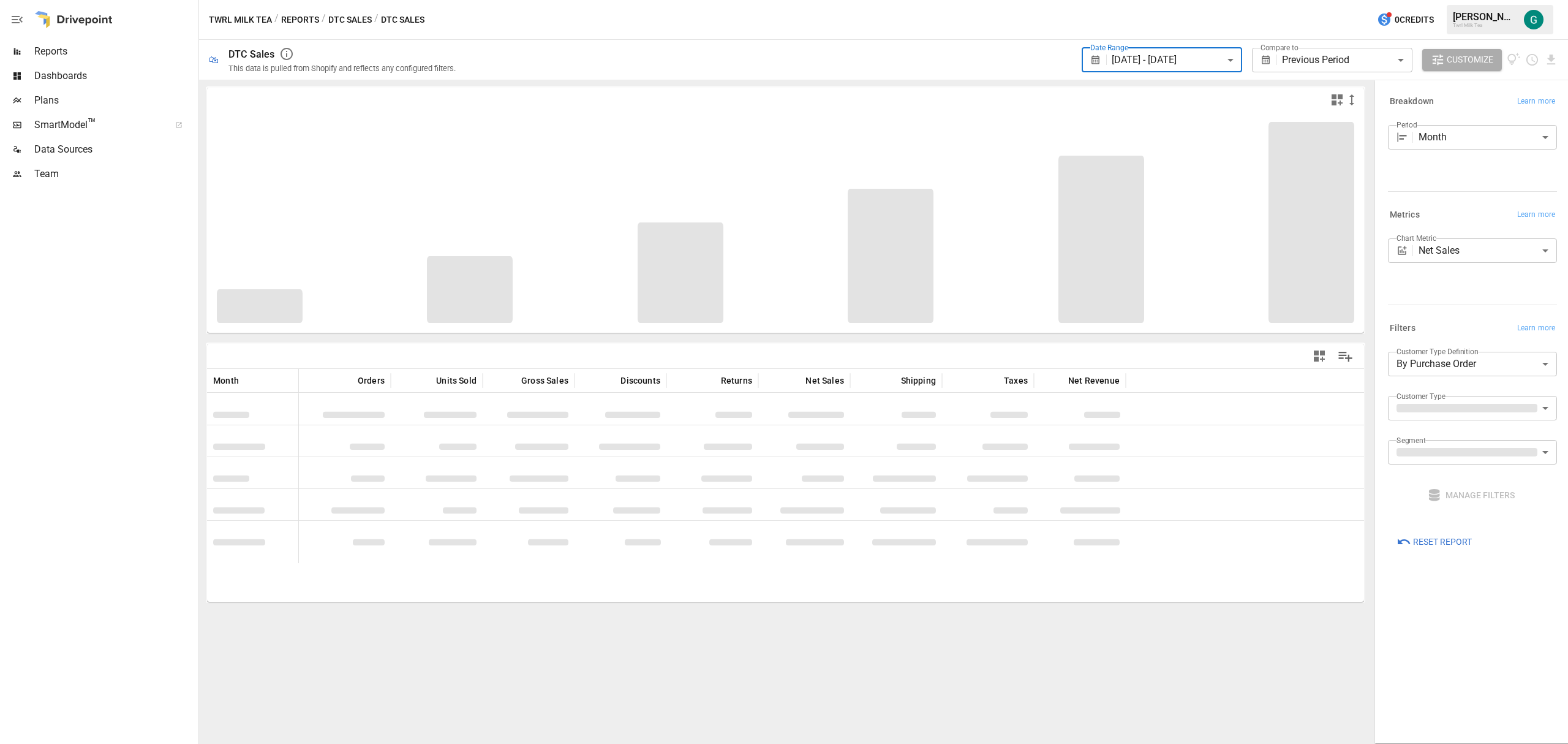
click at [1399, 0] on body "**********" at bounding box center [784, 0] width 1568 height 0
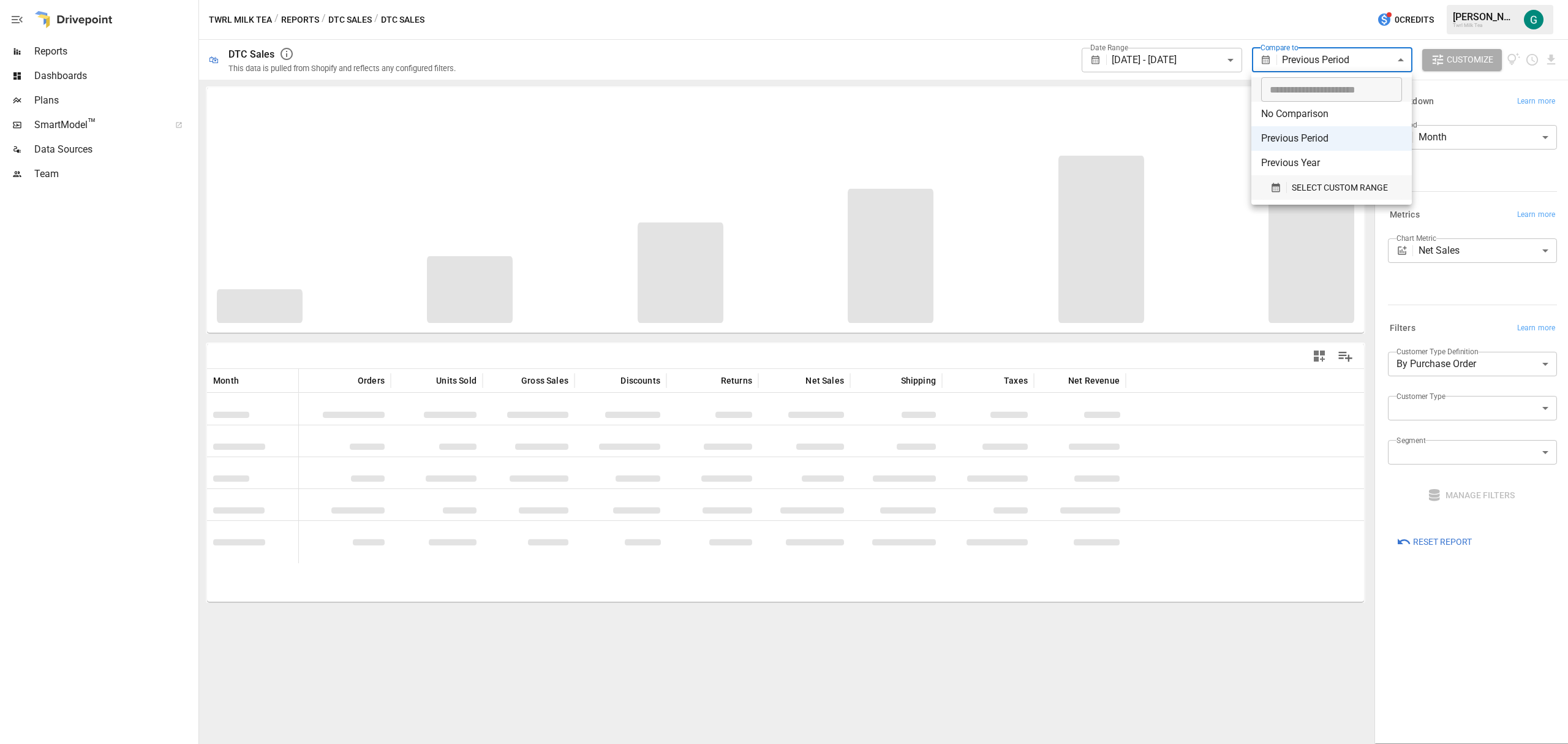
click at [1343, 190] on span "SELECT CUSTOM RANGE" at bounding box center [1340, 188] width 96 height 15
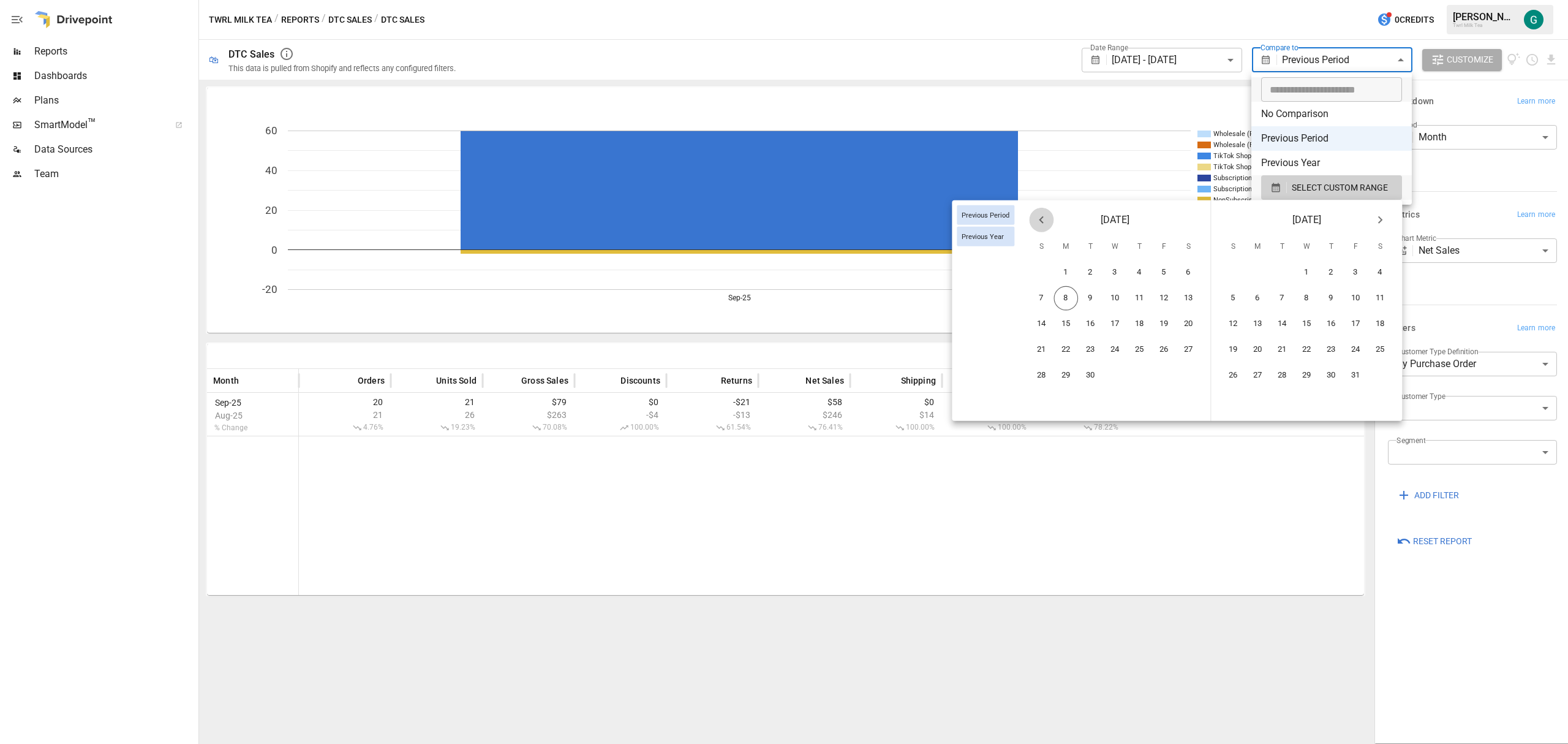
click at [1042, 226] on icon "Previous month" at bounding box center [1041, 220] width 15 height 15
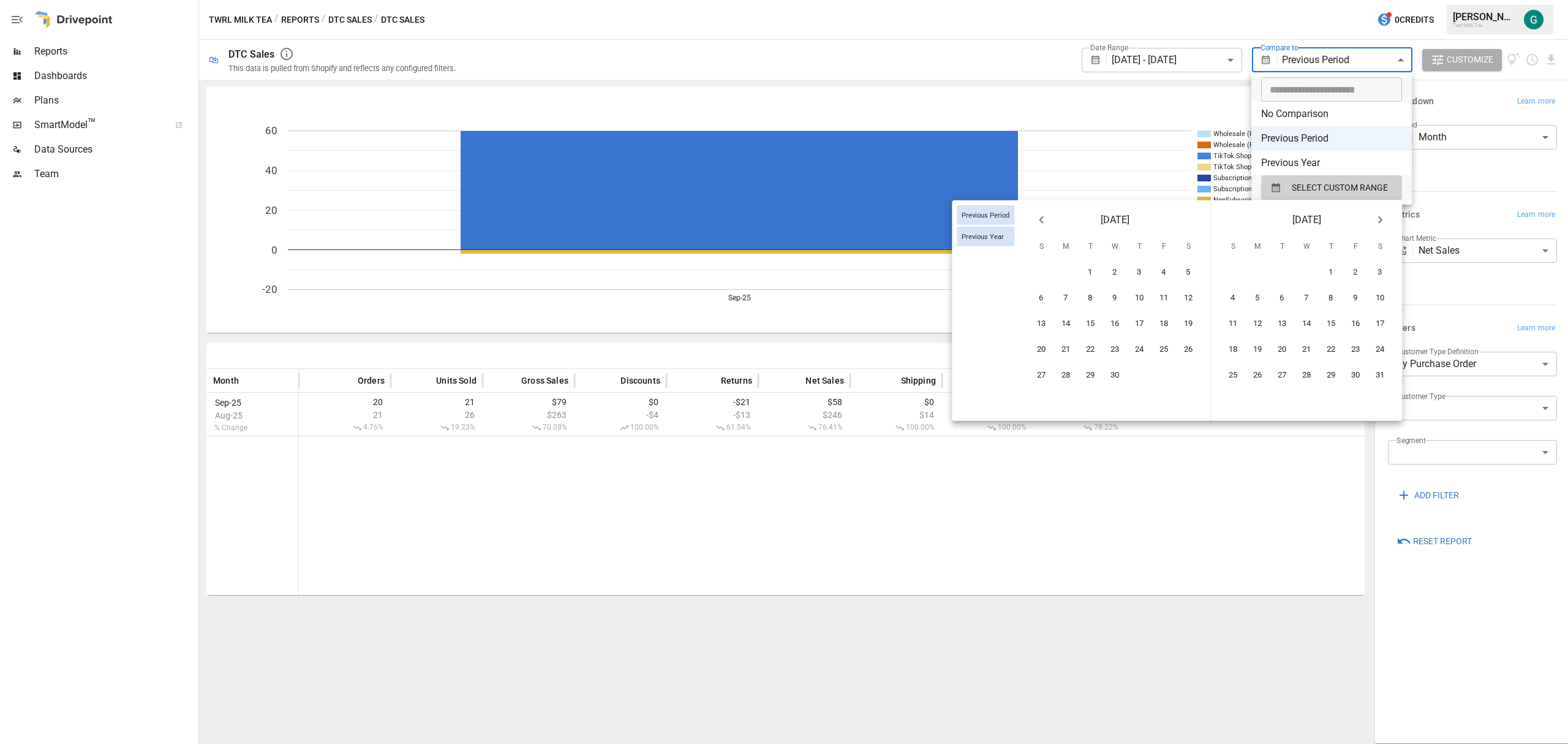
click at [1042, 226] on icon "Previous month" at bounding box center [1041, 220] width 15 height 15
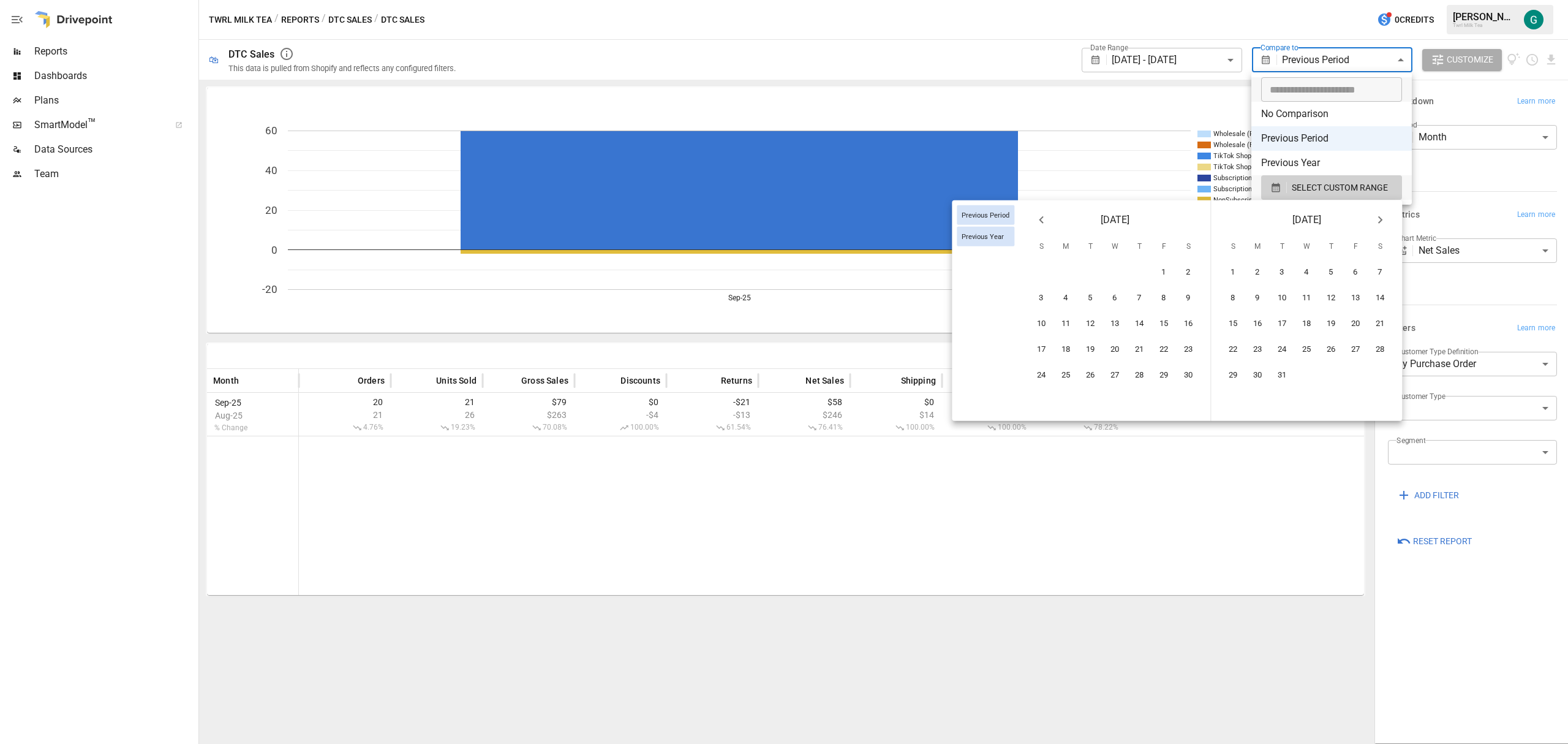
click at [1042, 226] on icon "Previous month" at bounding box center [1041, 220] width 15 height 15
click at [1045, 275] on button "1" at bounding box center [1042, 273] width 24 height 24
click at [1184, 270] on button "7" at bounding box center [1189, 273] width 24 height 24
type input "******"
